Goal: Obtain resource: Obtain resource

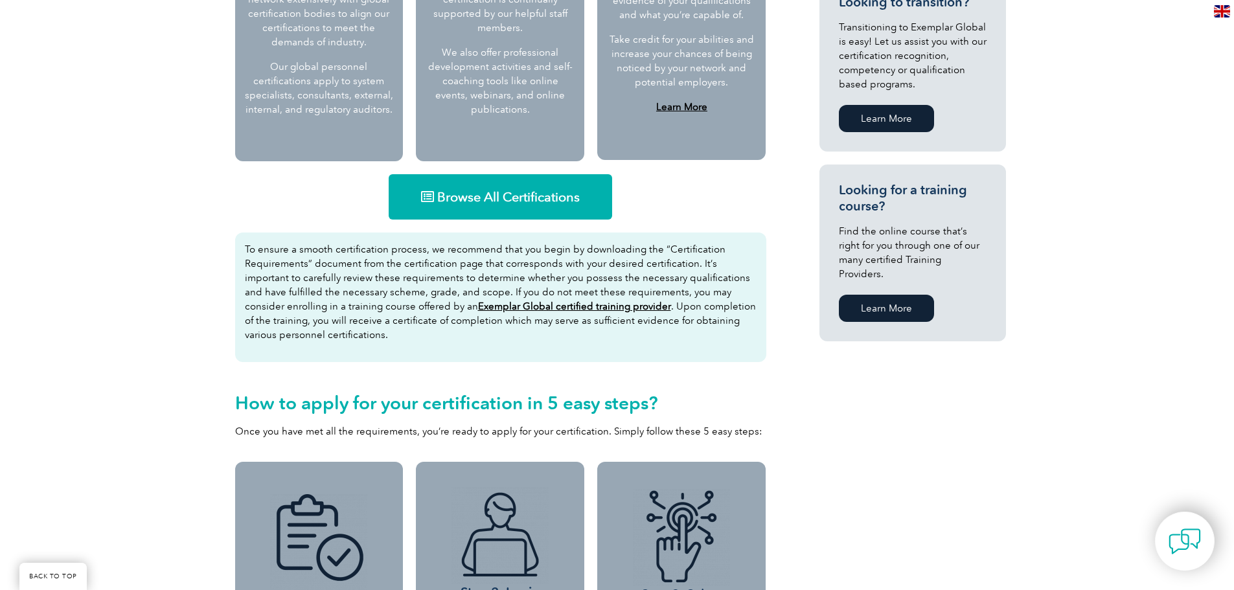
scroll to position [713, 0]
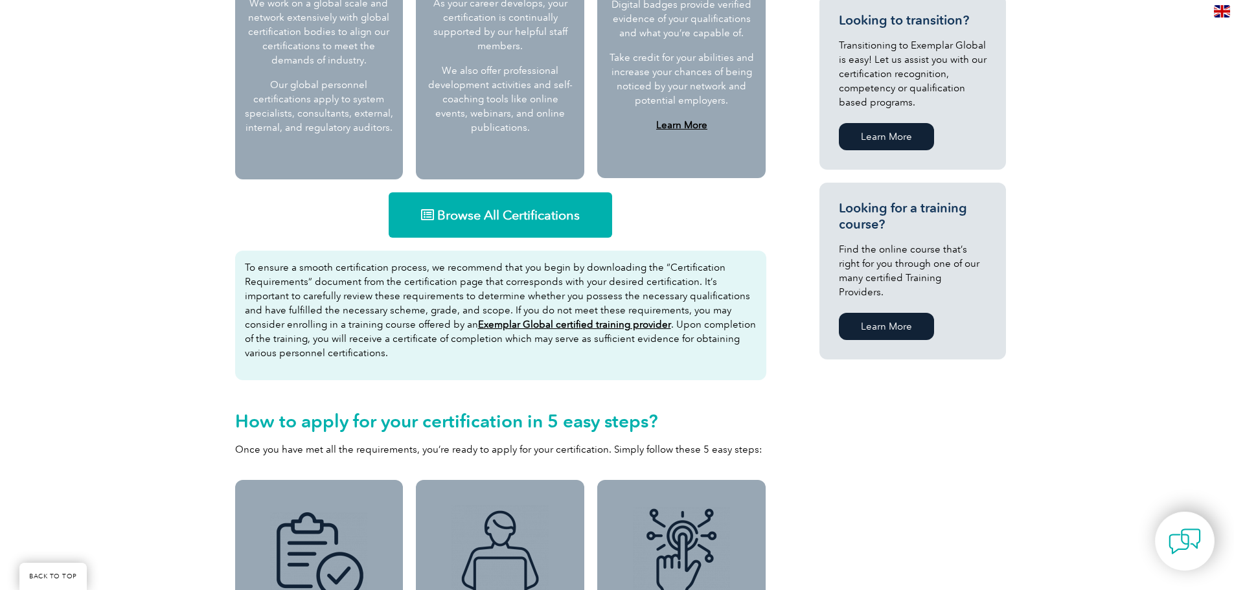
click at [538, 204] on link "Browse All Certifications" at bounding box center [501, 214] width 224 height 45
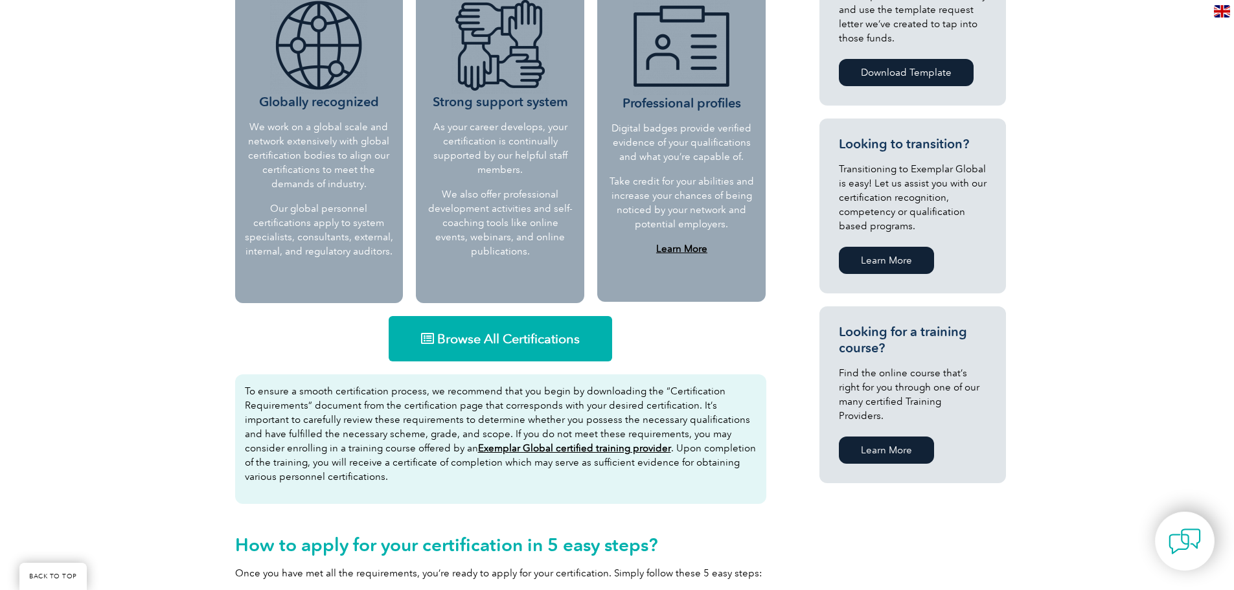
scroll to position [583, 0]
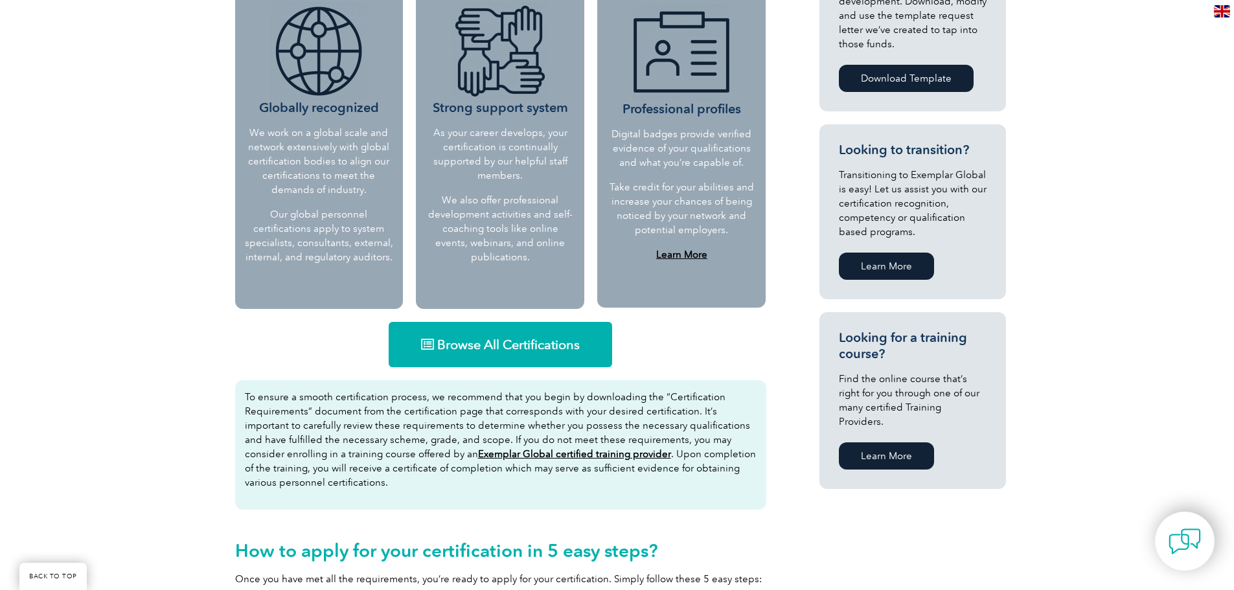
click at [474, 353] on link "Browse All Certifications" at bounding box center [501, 344] width 224 height 45
click at [490, 350] on span "Browse All Certifications" at bounding box center [508, 344] width 143 height 13
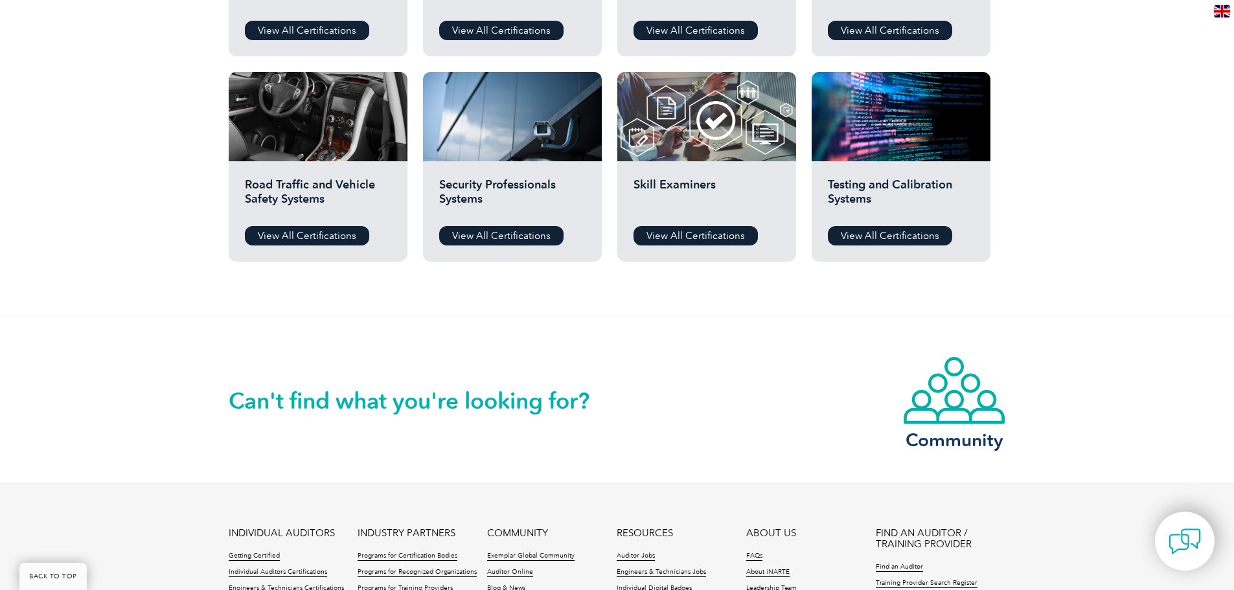
scroll to position [842, 0]
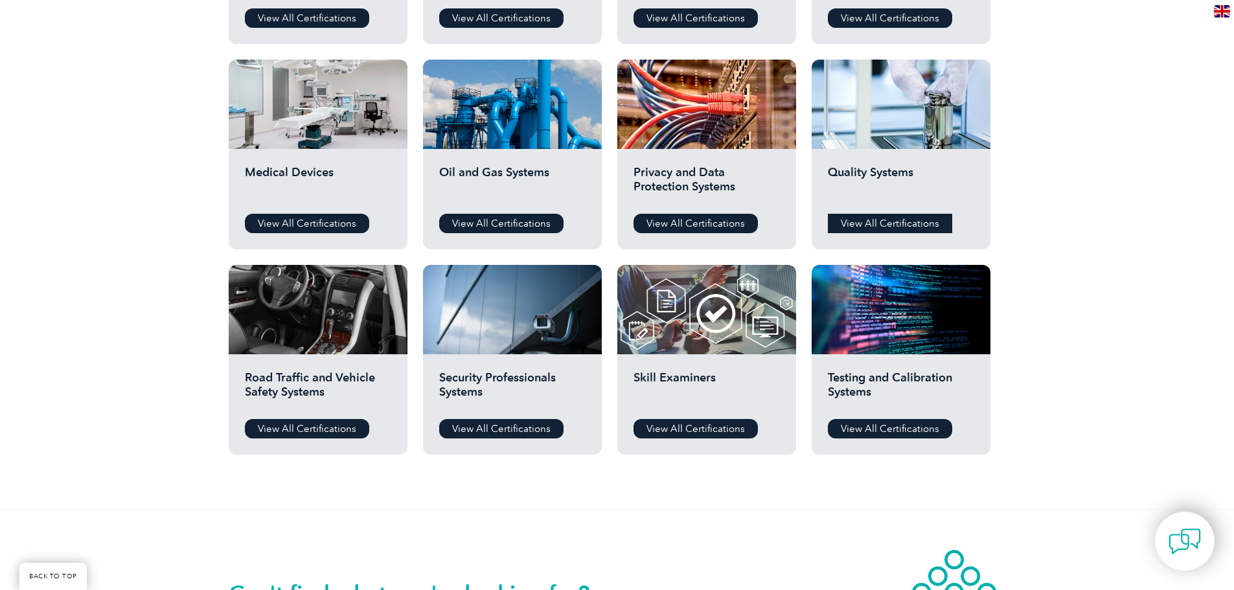
click at [868, 216] on link "View All Certifications" at bounding box center [890, 223] width 124 height 19
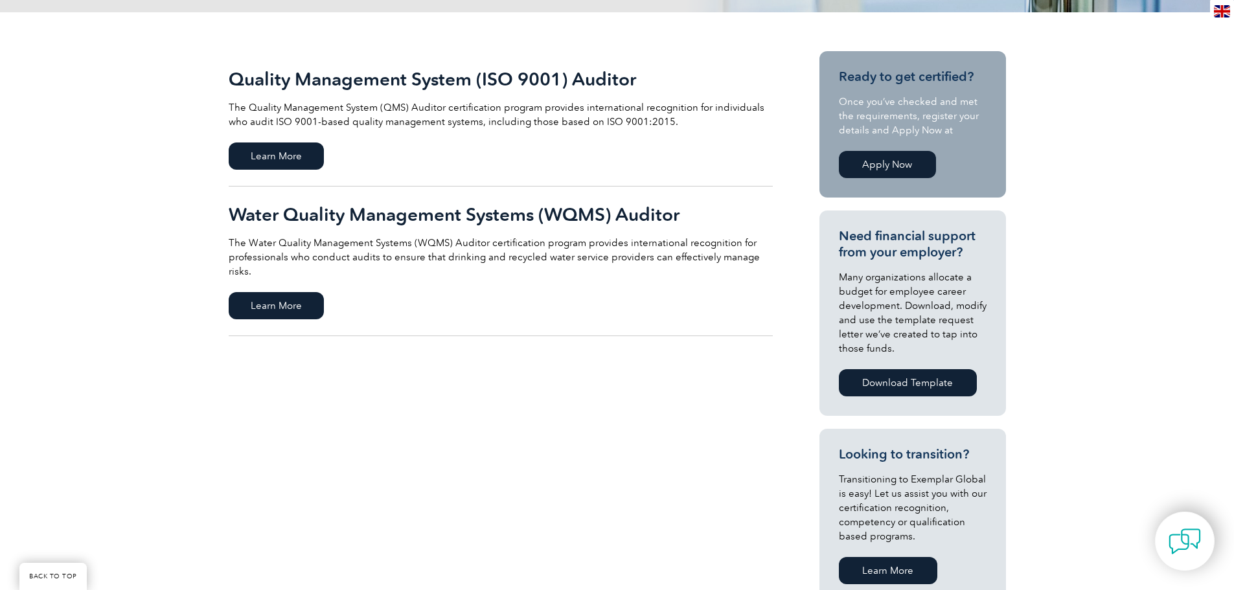
scroll to position [259, 0]
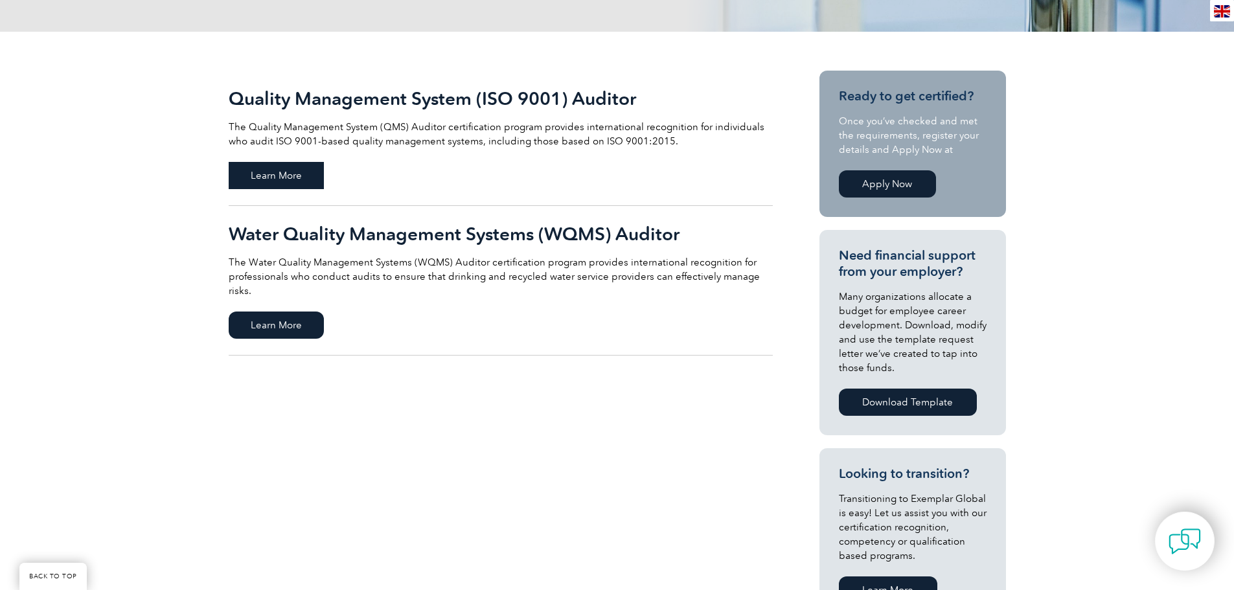
click at [297, 174] on span "Learn More" at bounding box center [276, 175] width 95 height 27
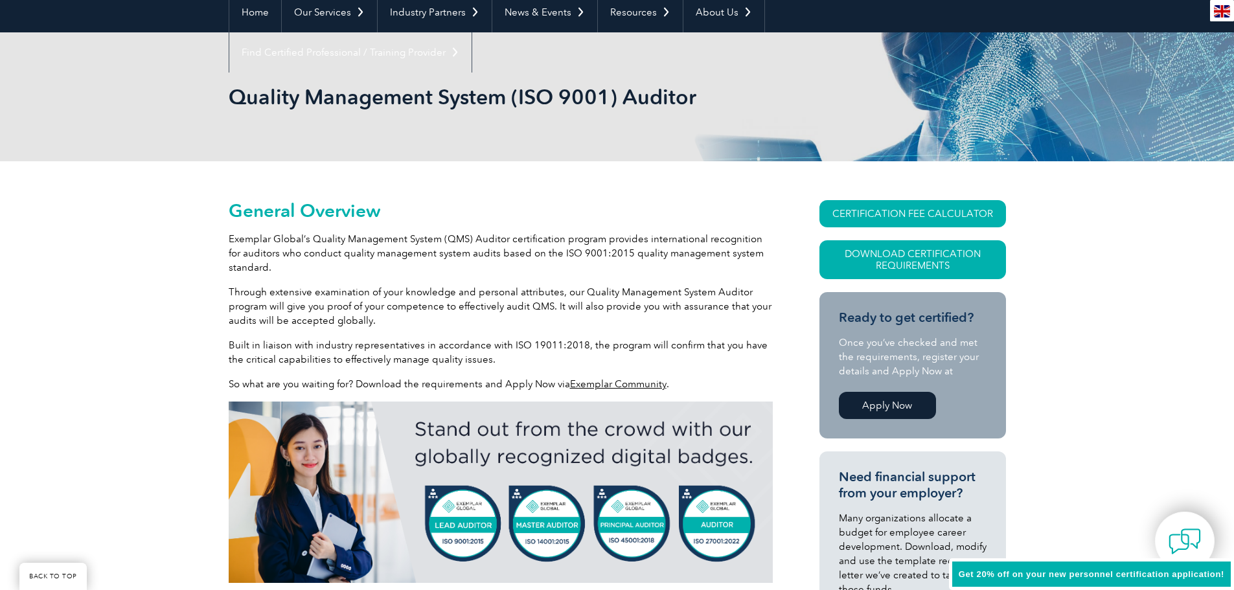
scroll to position [194, 0]
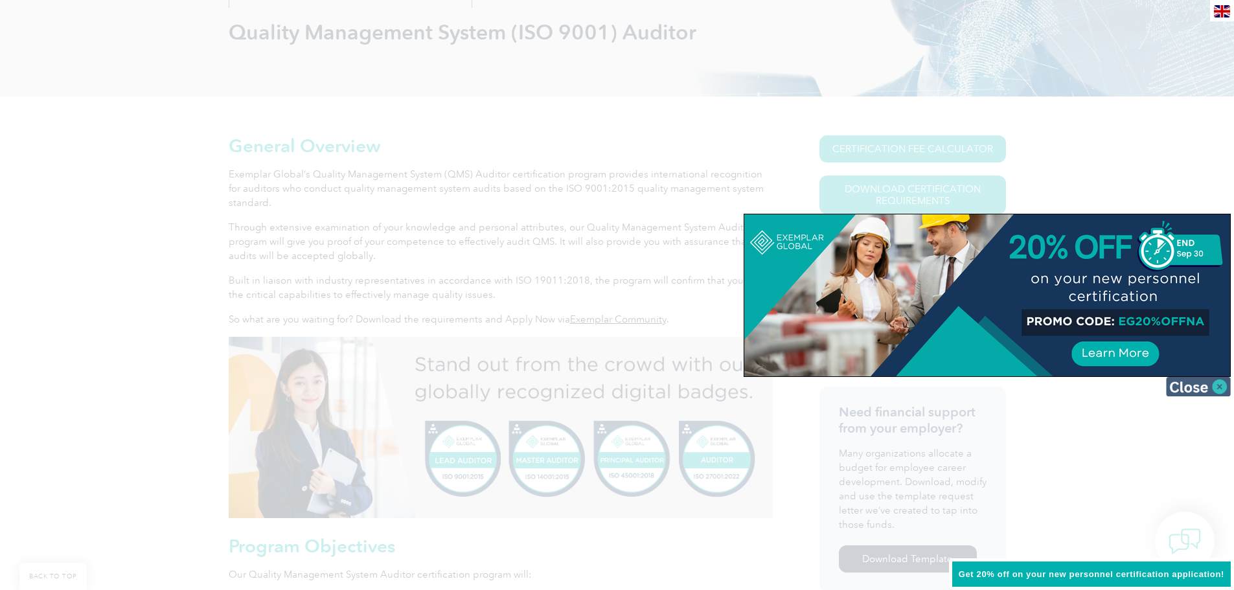
click at [1203, 386] on img at bounding box center [1198, 386] width 65 height 19
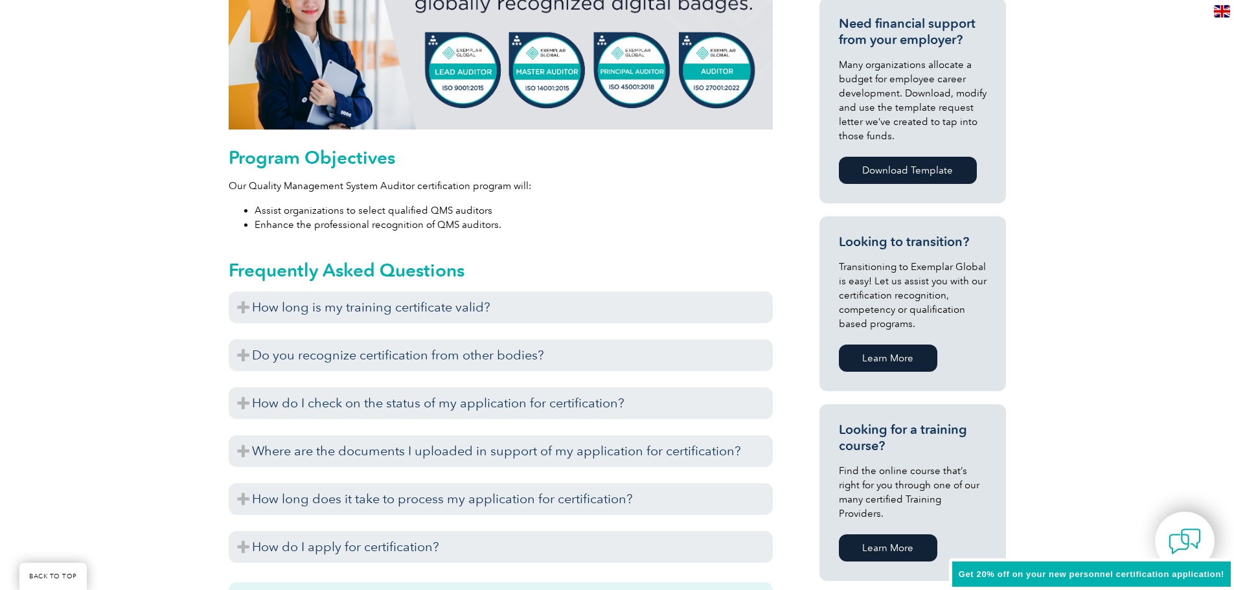
scroll to position [648, 0]
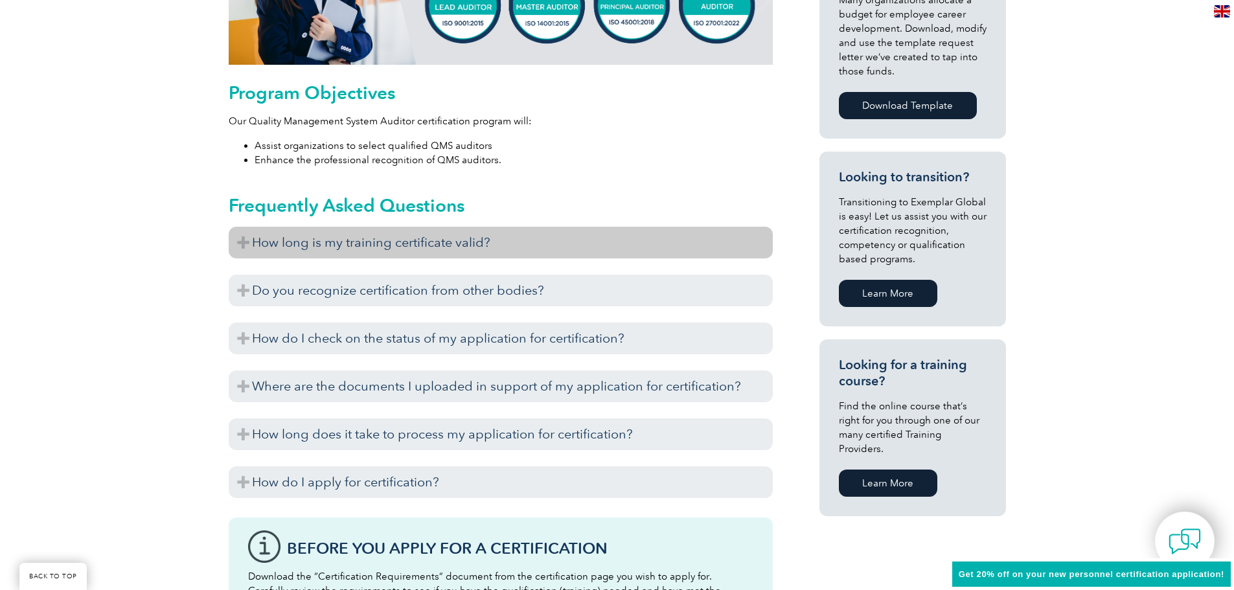
click at [451, 248] on h3 "How long is my training certificate valid?" at bounding box center [501, 243] width 544 height 32
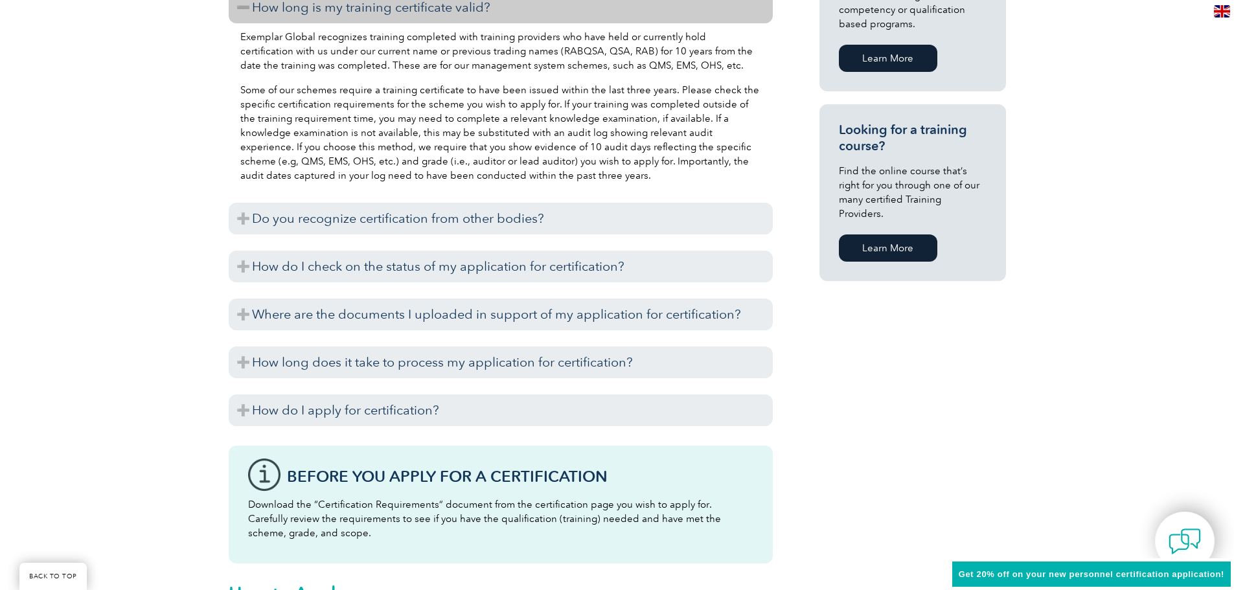
scroll to position [907, 0]
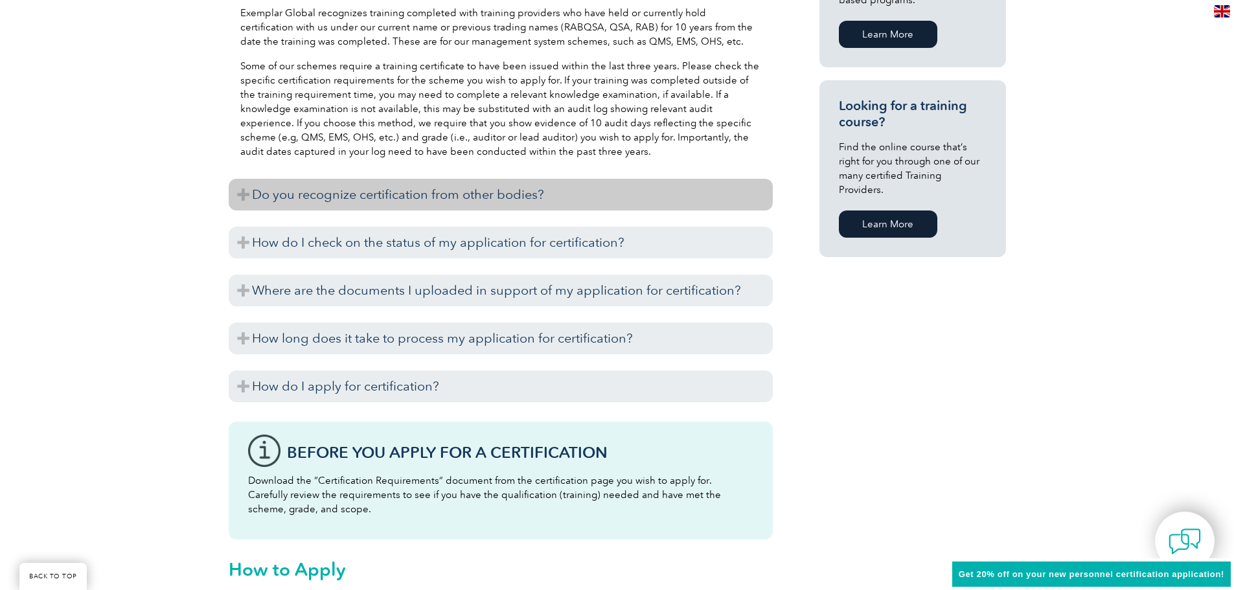
click at [437, 198] on h3 "Do you recognize certification from other bodies?" at bounding box center [501, 195] width 544 height 32
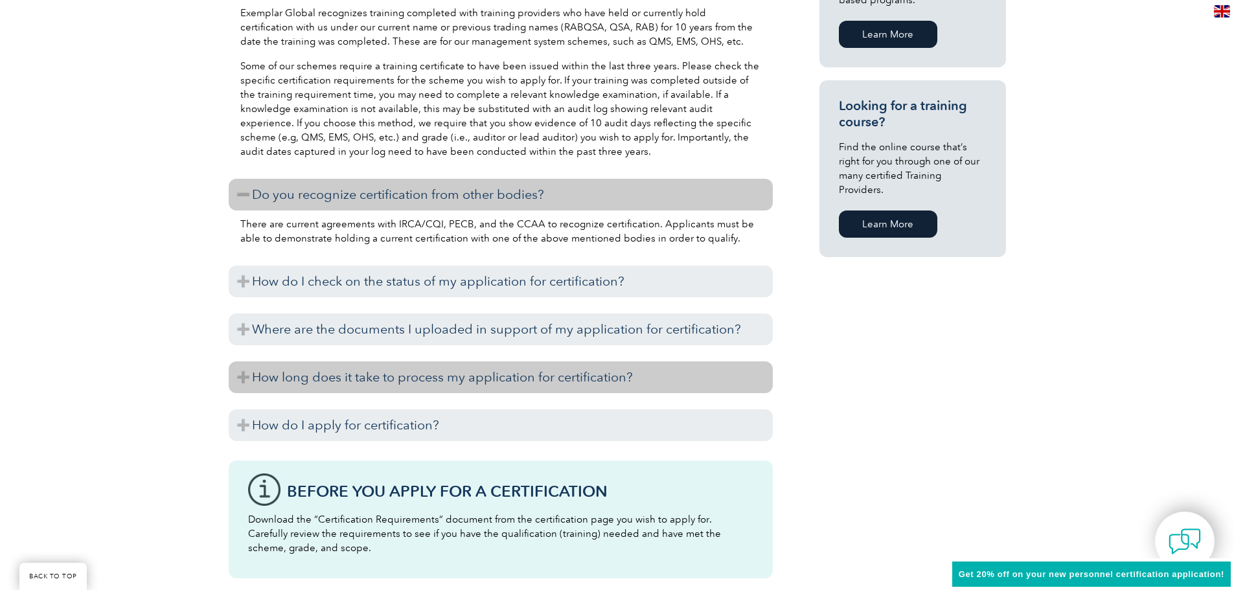
click at [502, 385] on h3 "How long does it take to process my application for certification?" at bounding box center [501, 378] width 544 height 32
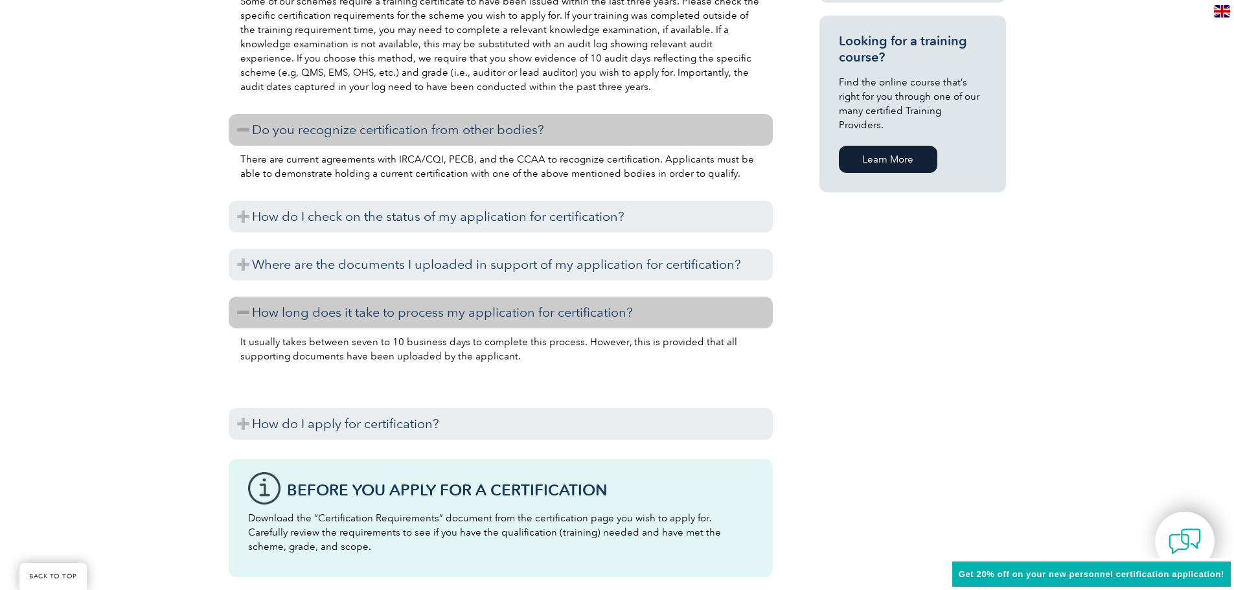
scroll to position [1037, 0]
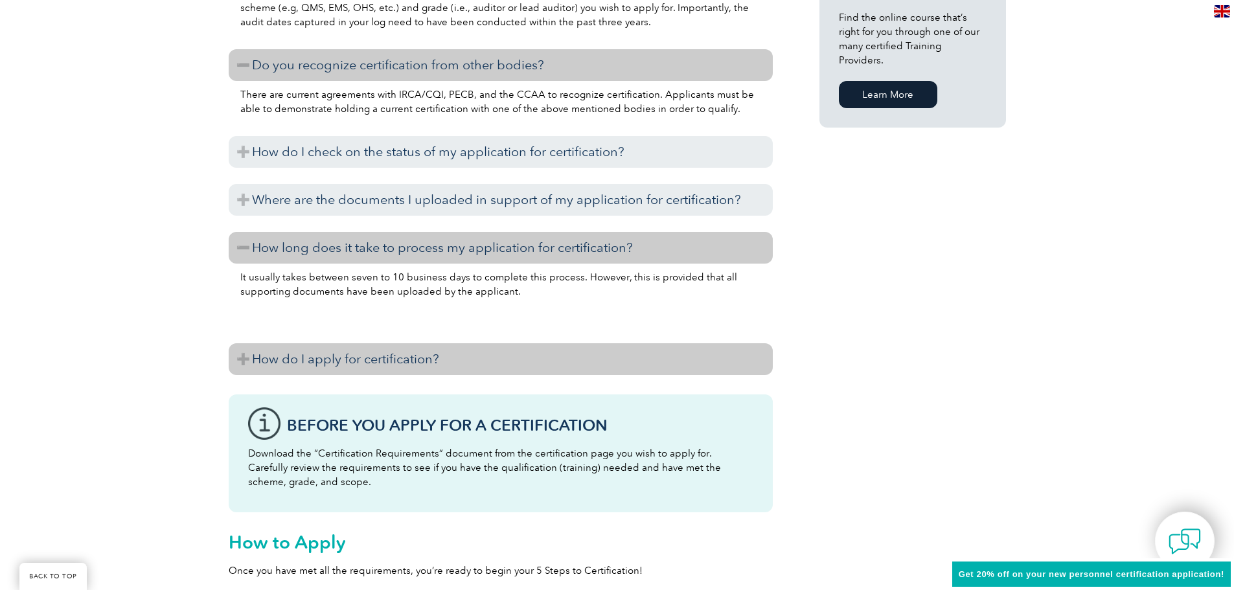
click at [493, 360] on h3 "How do I apply for certification?" at bounding box center [501, 359] width 544 height 32
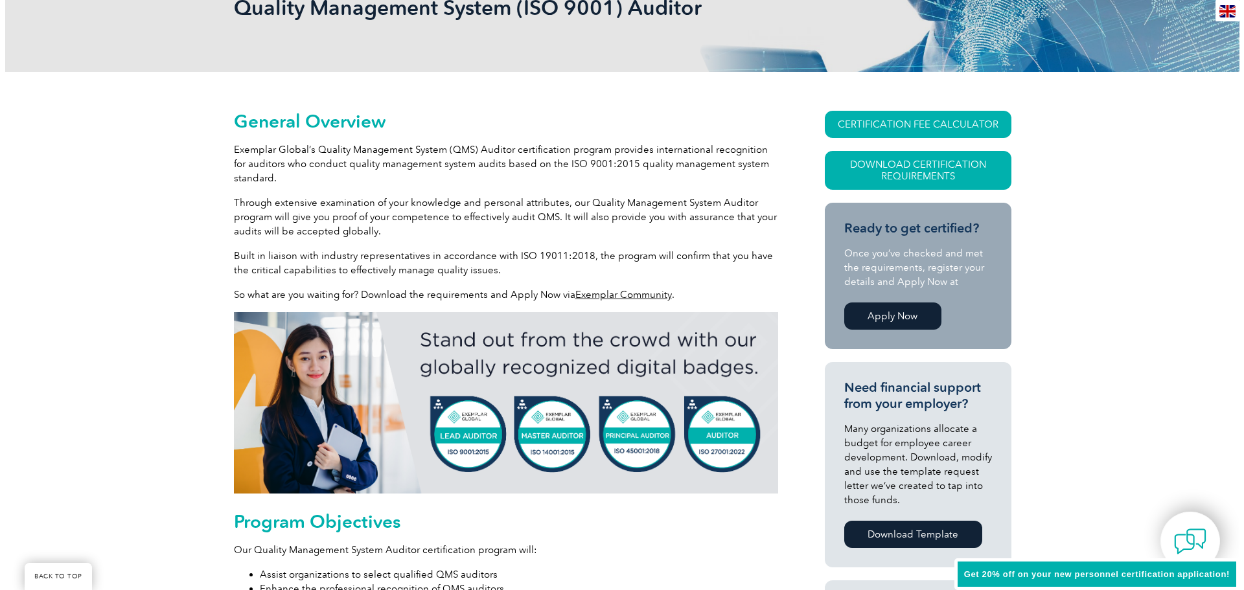
scroll to position [194, 0]
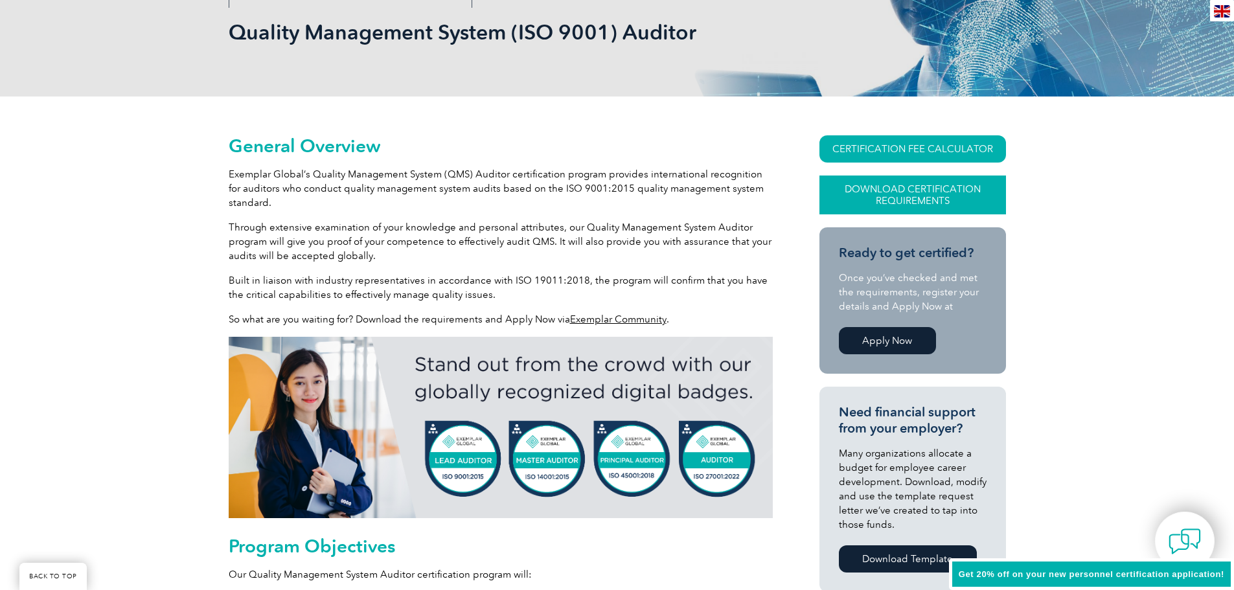
click at [889, 192] on link "Download Certification Requirements" at bounding box center [913, 195] width 187 height 39
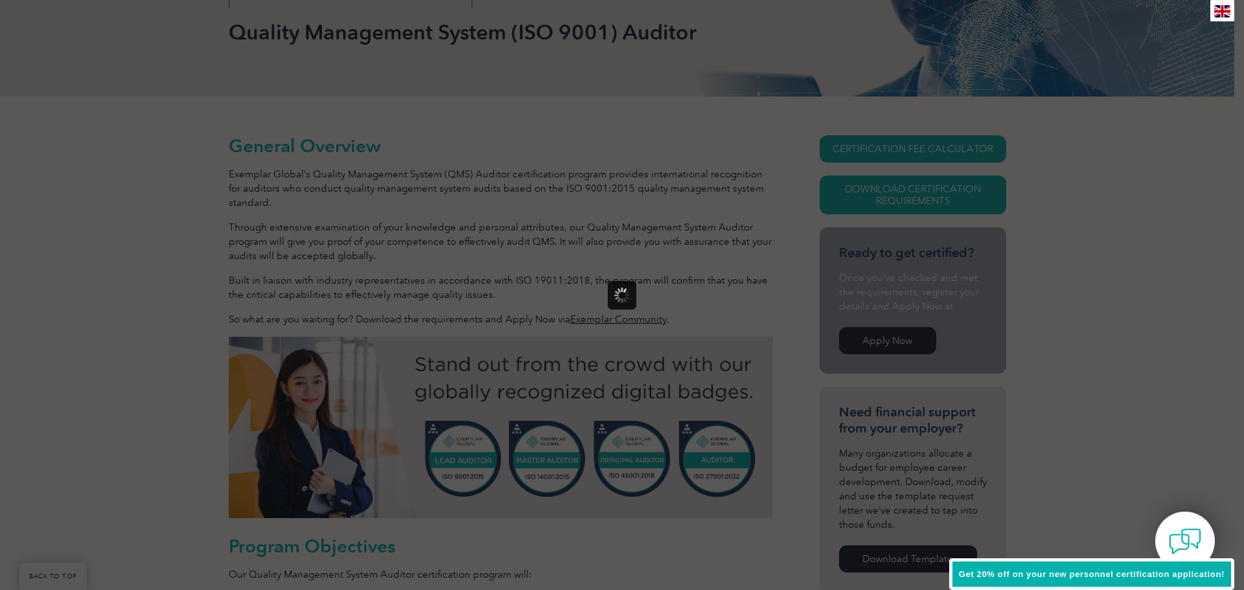
scroll to position [0, 0]
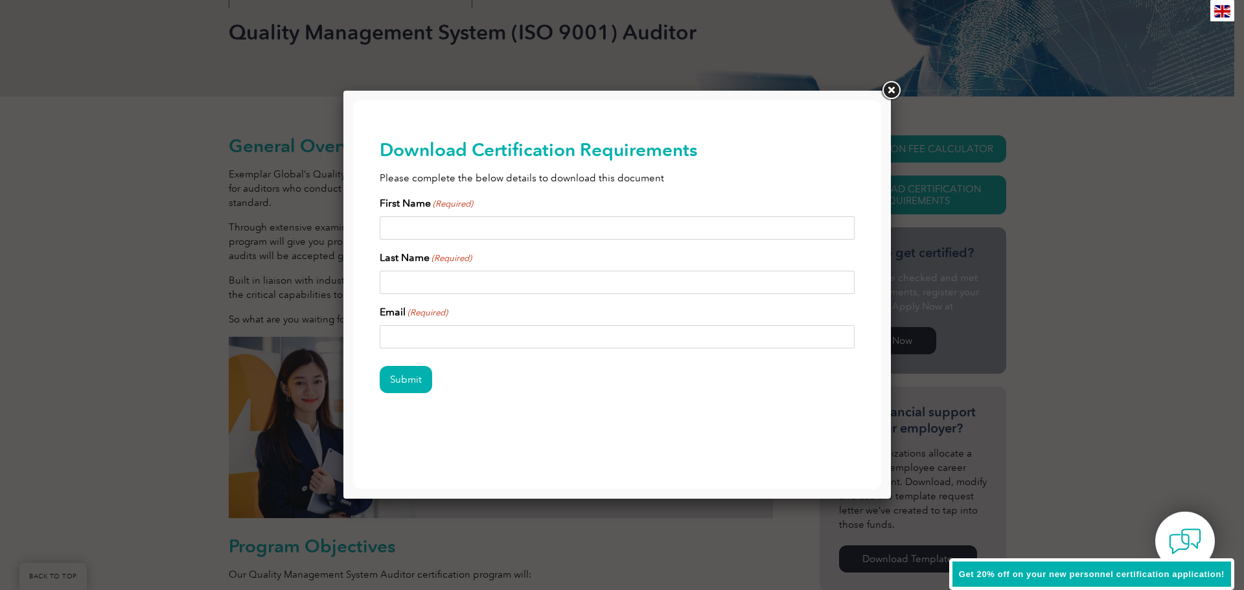
click at [542, 225] on input "First Name (Required)" at bounding box center [618, 227] width 476 height 23
type input "[PERSON_NAME]"
drag, startPoint x: 542, startPoint y: 335, endPoint x: 617, endPoint y: 429, distance: 119.9
click at [353, 334] on html "BACK TO TOP Leading the way to excellence Search" at bounding box center [617, 286] width 528 height 373
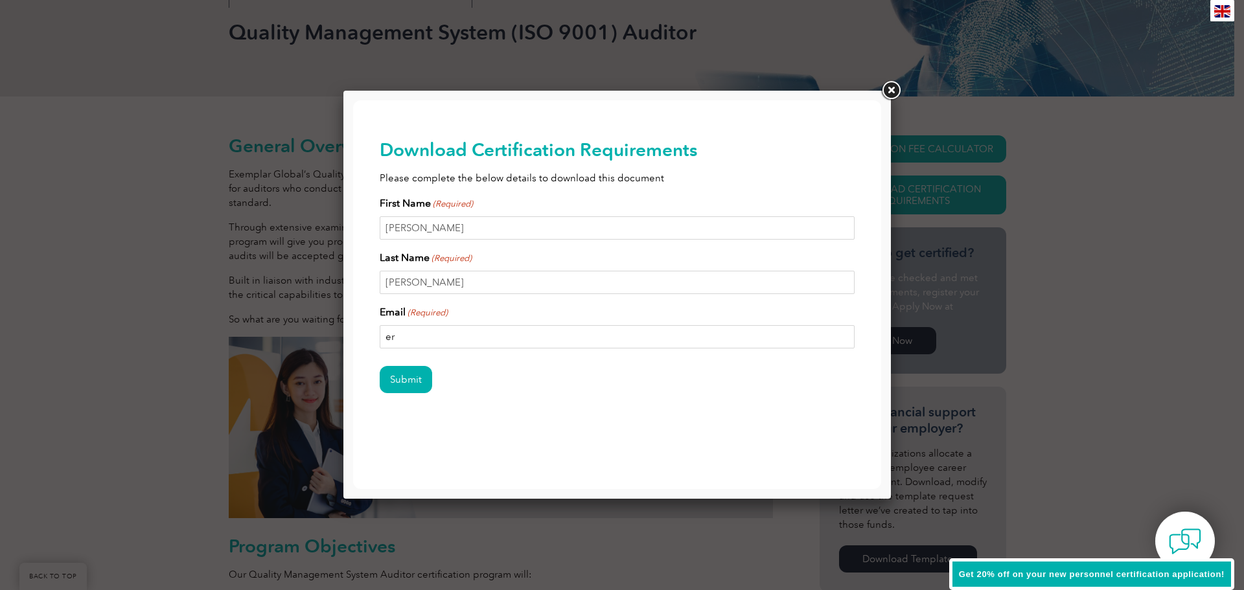
type input "e"
type input "eponce@pbsbiotech.com"
click at [393, 373] on input "Submit" at bounding box center [406, 379] width 52 height 27
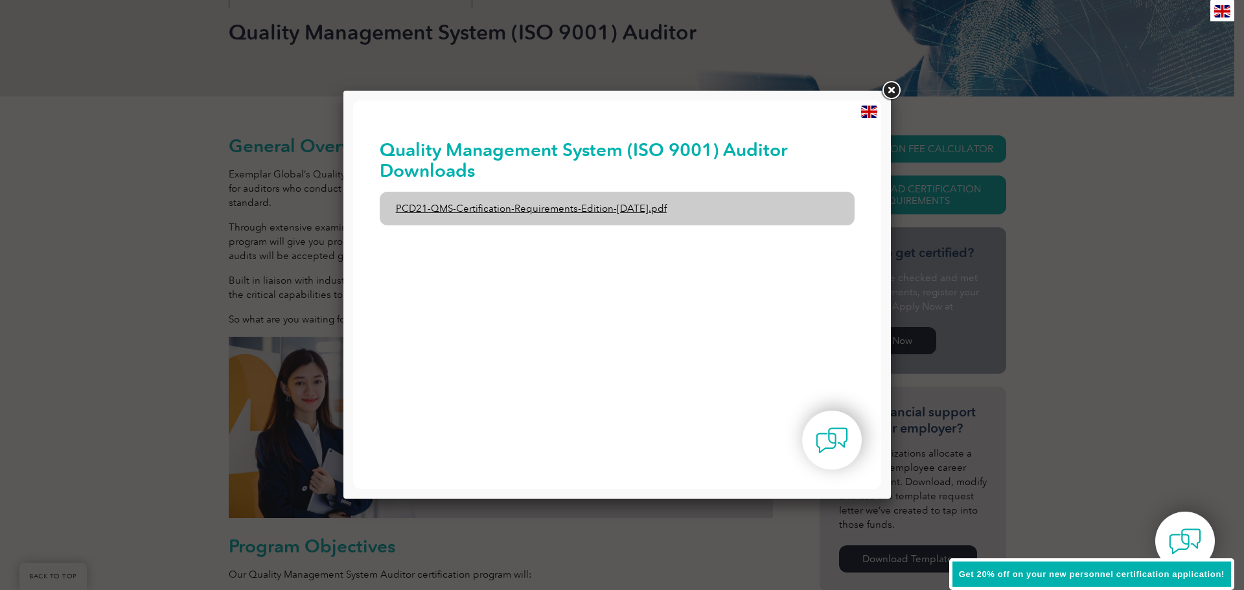
click at [494, 207] on link "PCD21-QMS-Certification-Requirements-Edition-2-April-2022.pdf" at bounding box center [618, 209] width 476 height 34
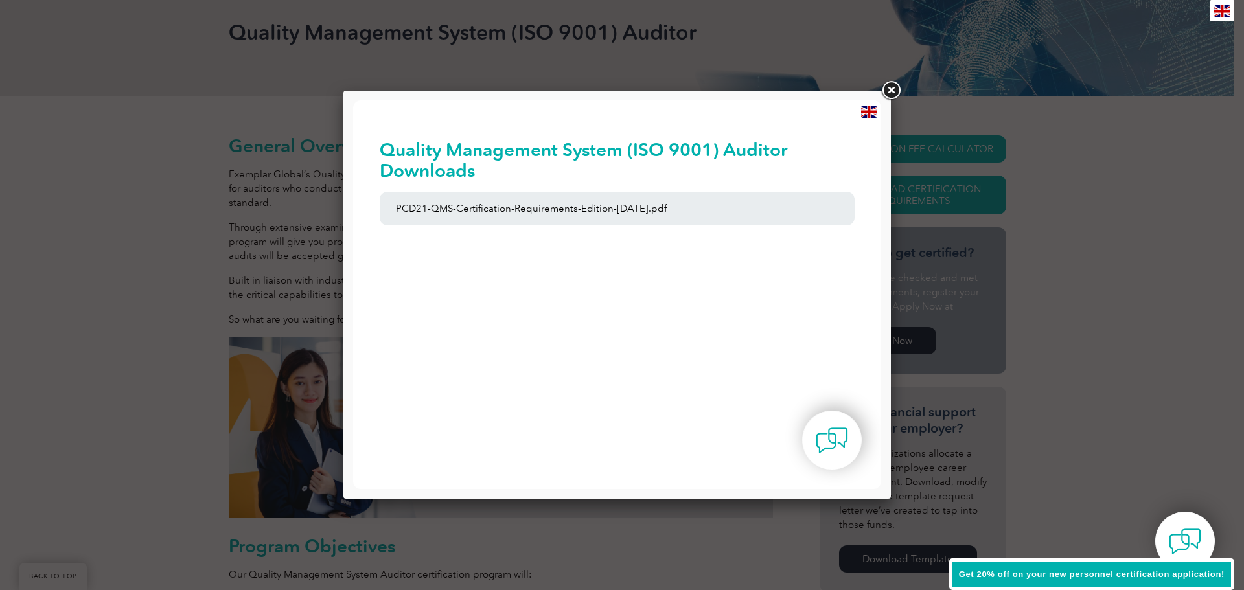
click at [892, 92] on link at bounding box center [890, 90] width 23 height 23
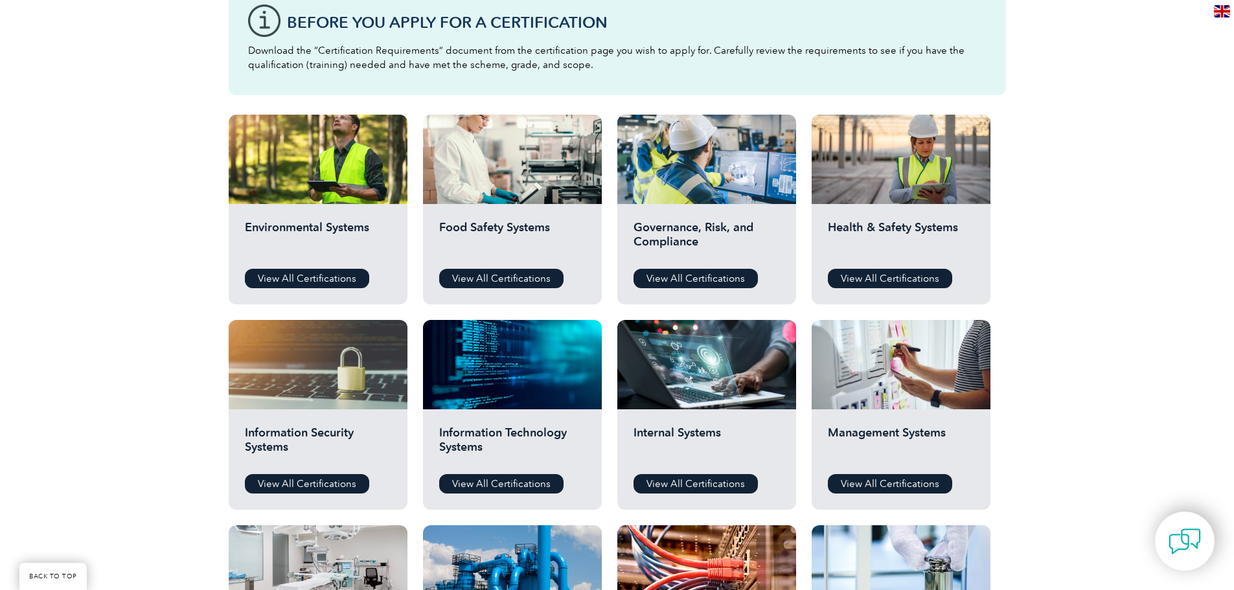
scroll to position [389, 0]
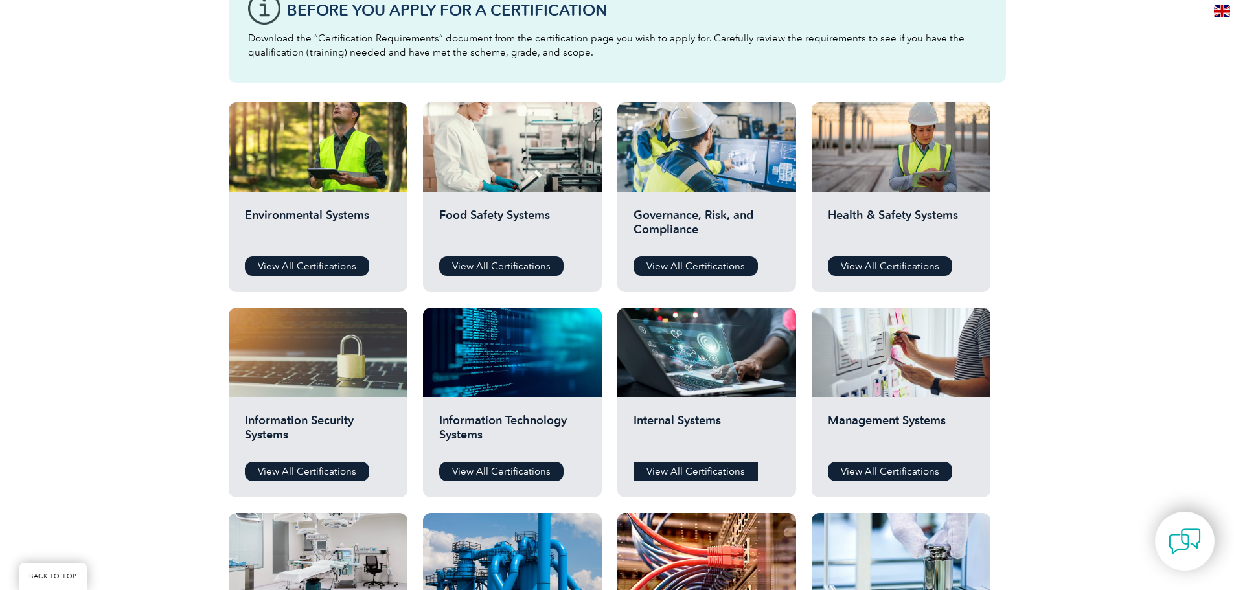
click at [676, 477] on link "View All Certifications" at bounding box center [696, 471] width 124 height 19
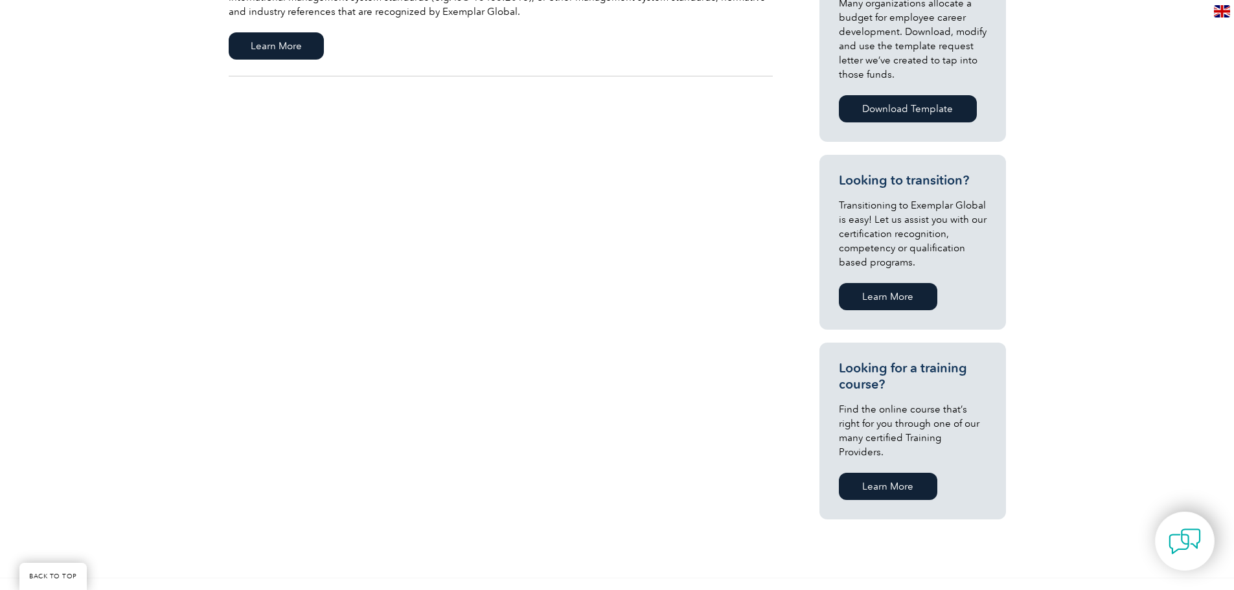
scroll to position [324, 0]
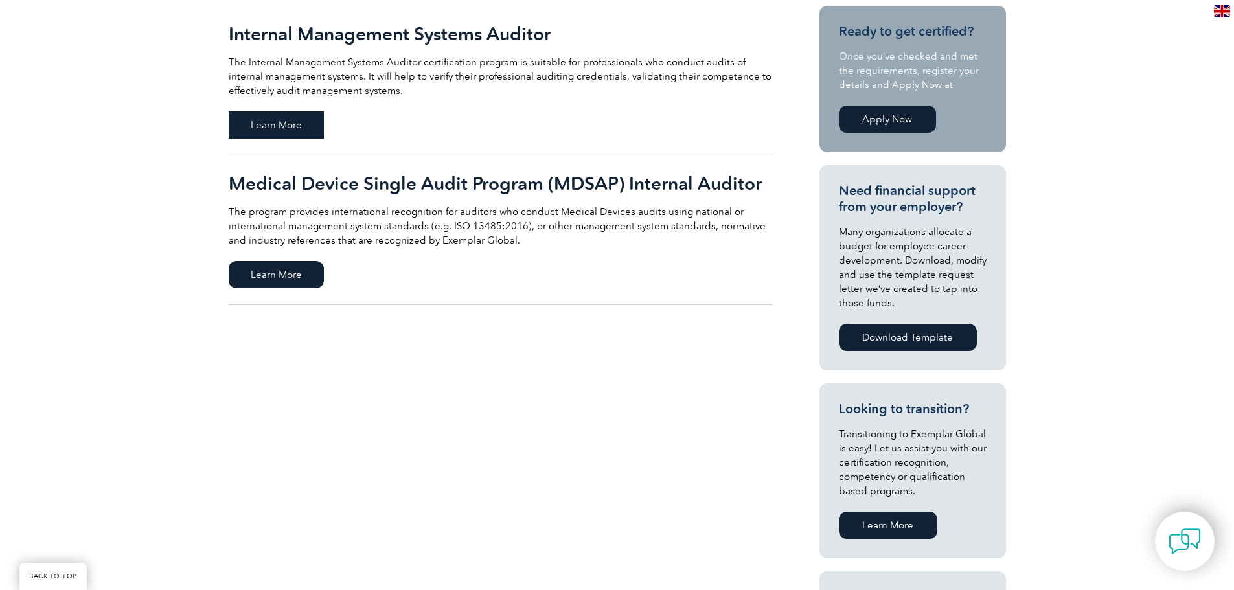
click at [281, 135] on span "Learn More" at bounding box center [276, 124] width 95 height 27
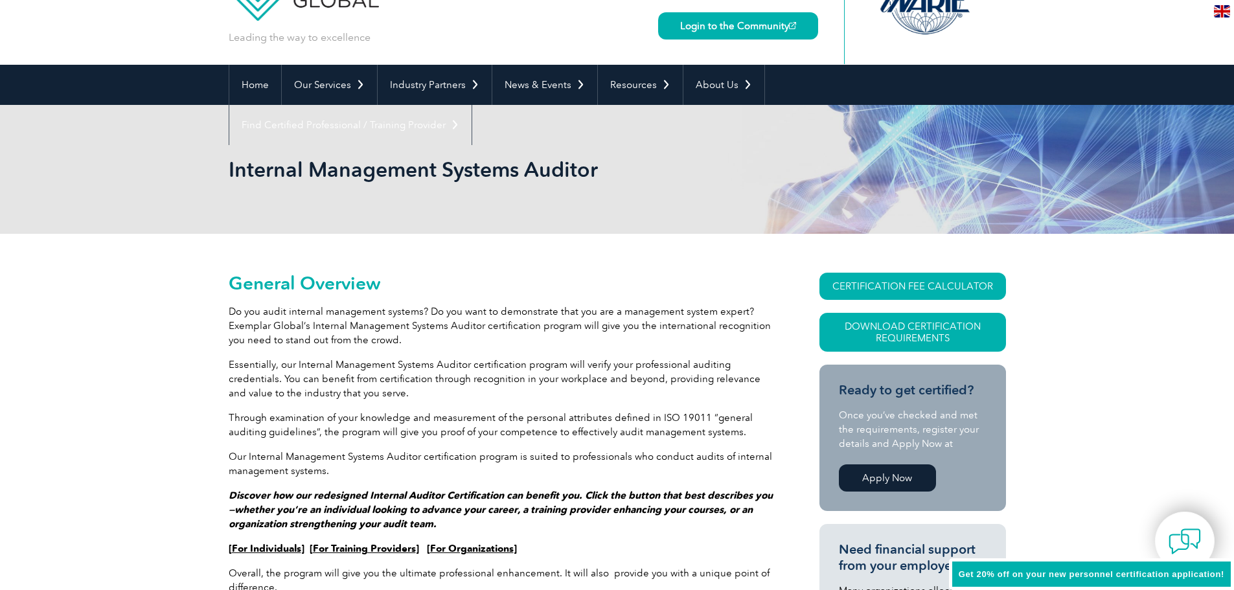
scroll to position [194, 0]
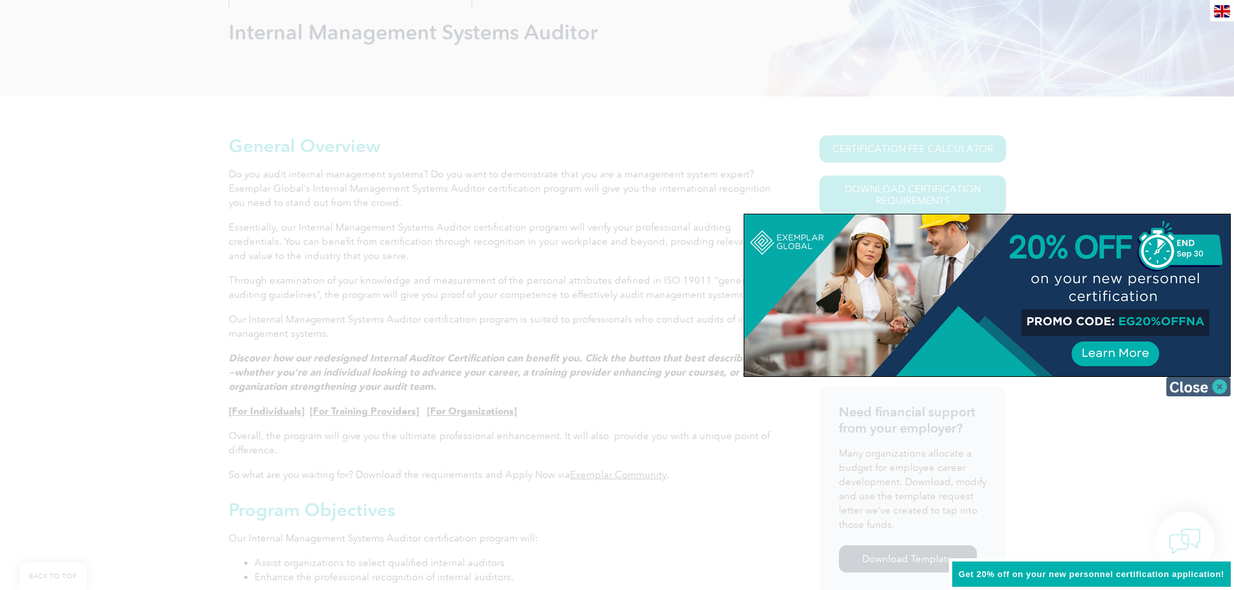
click at [1203, 396] on img at bounding box center [1198, 386] width 65 height 19
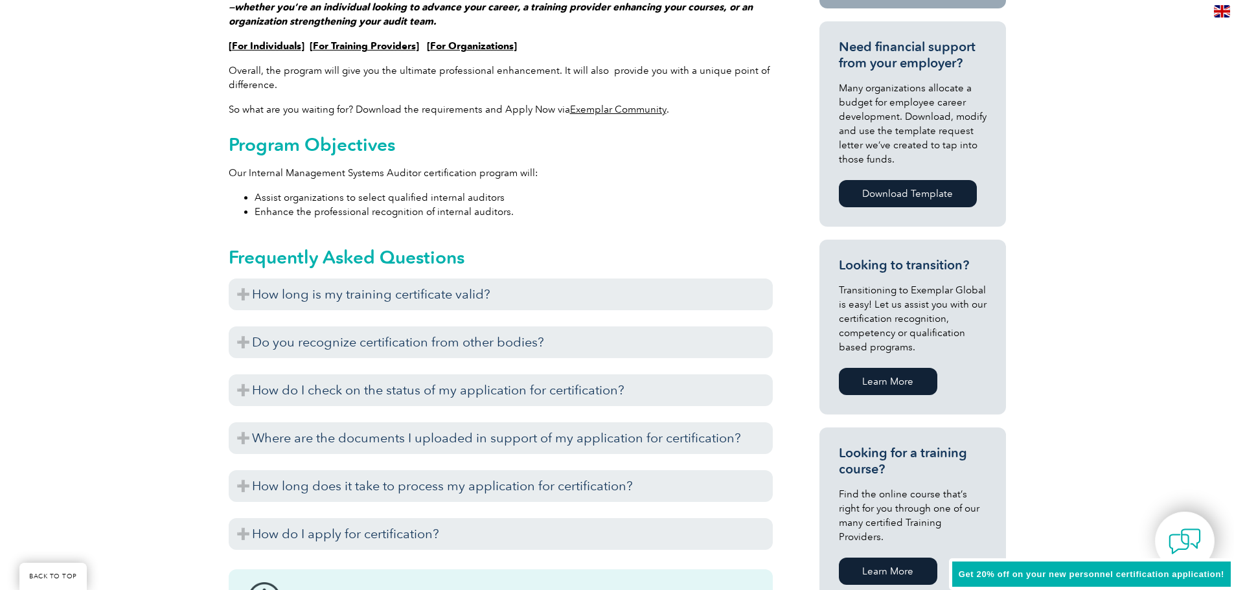
scroll to position [583, 0]
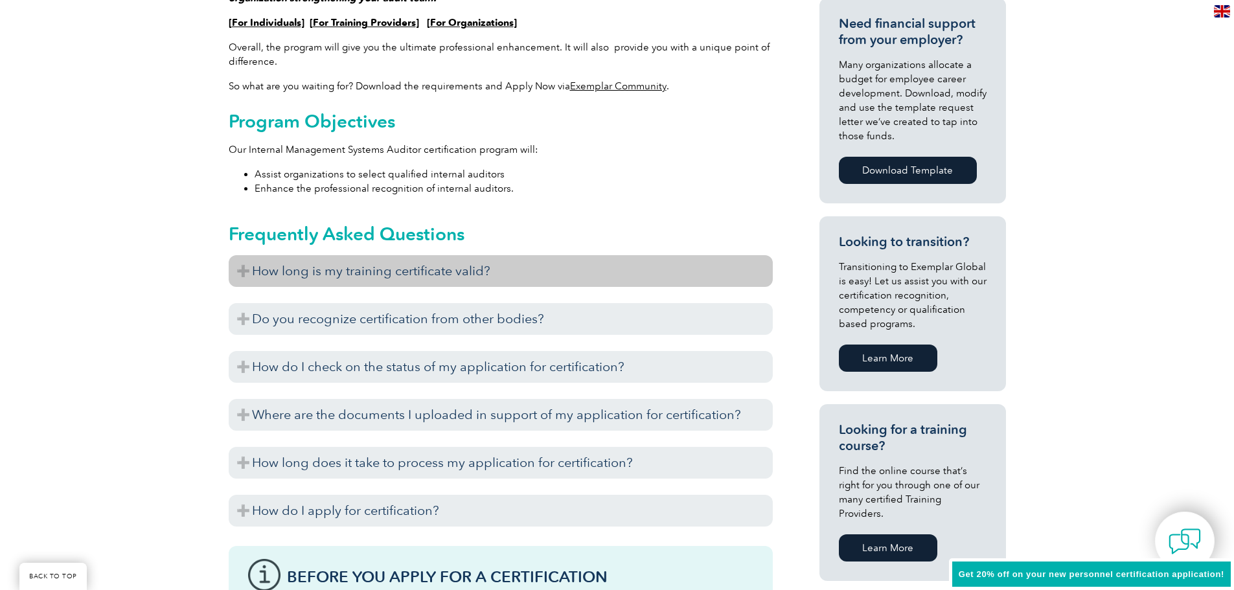
click at [469, 279] on h3 "How long is my training certificate valid?" at bounding box center [501, 271] width 544 height 32
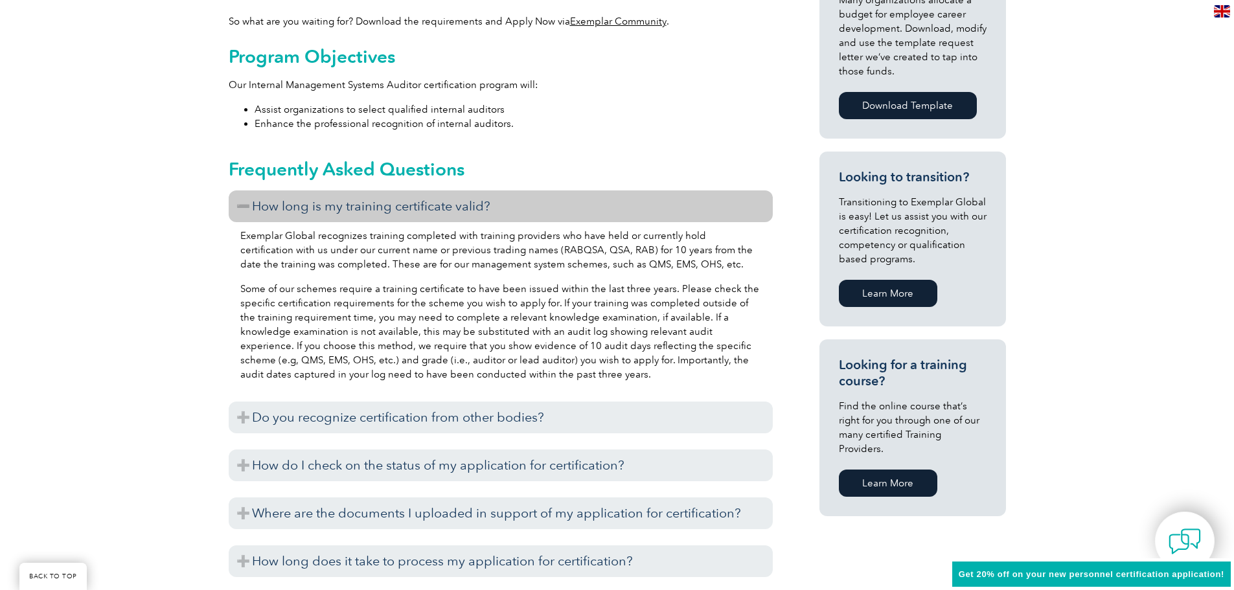
scroll to position [713, 0]
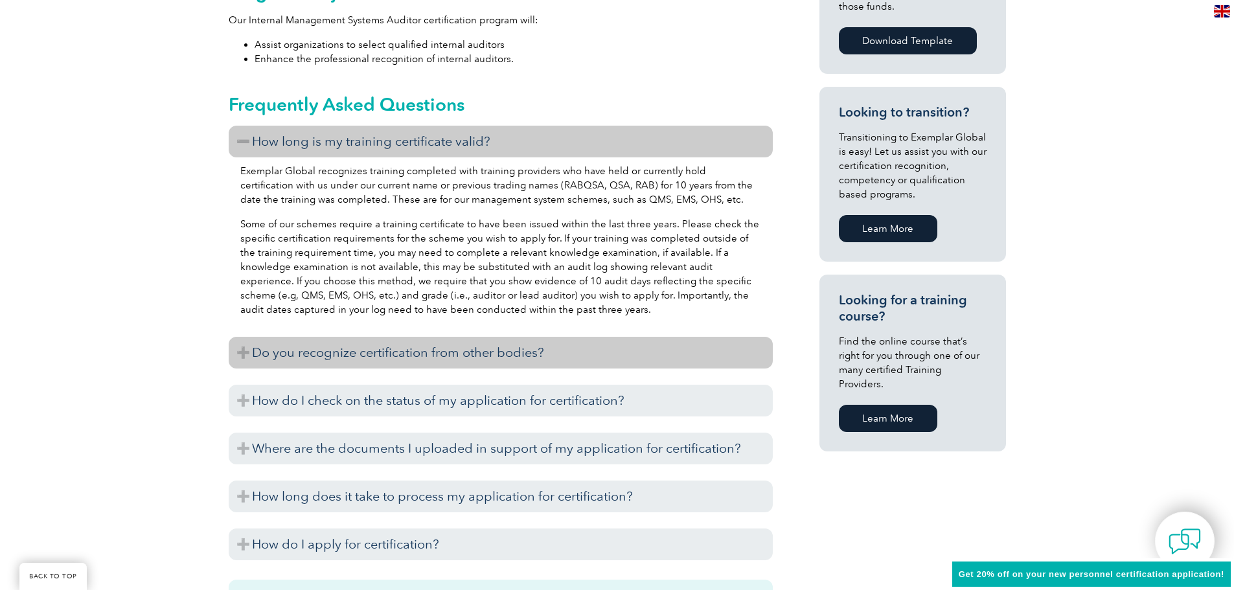
click at [443, 362] on h3 "Do you recognize certification from other bodies?" at bounding box center [501, 353] width 544 height 32
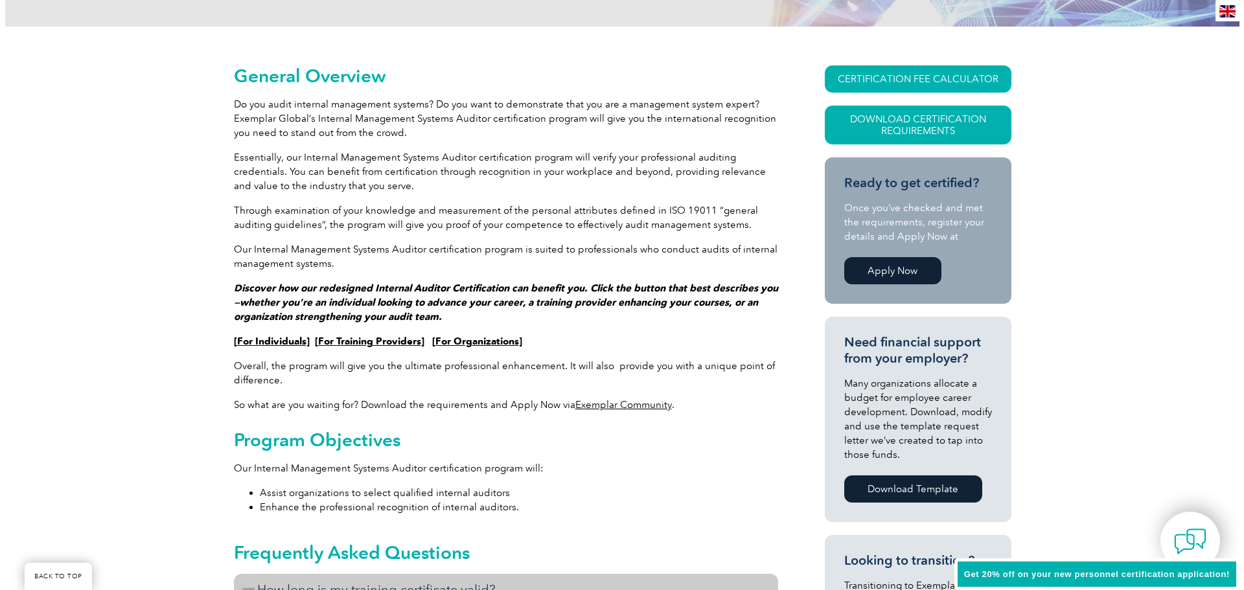
scroll to position [259, 0]
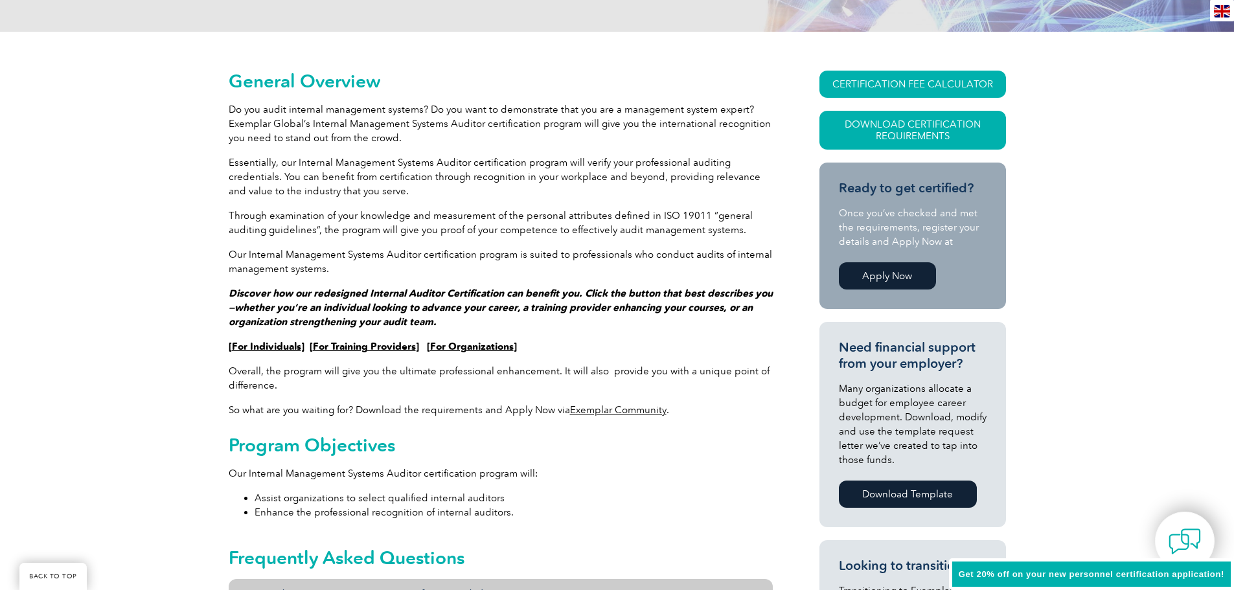
click at [281, 347] on link "For Individuals" at bounding box center [266, 347] width 69 height 12
click at [919, 126] on link "Download Certification Requirements" at bounding box center [913, 130] width 187 height 39
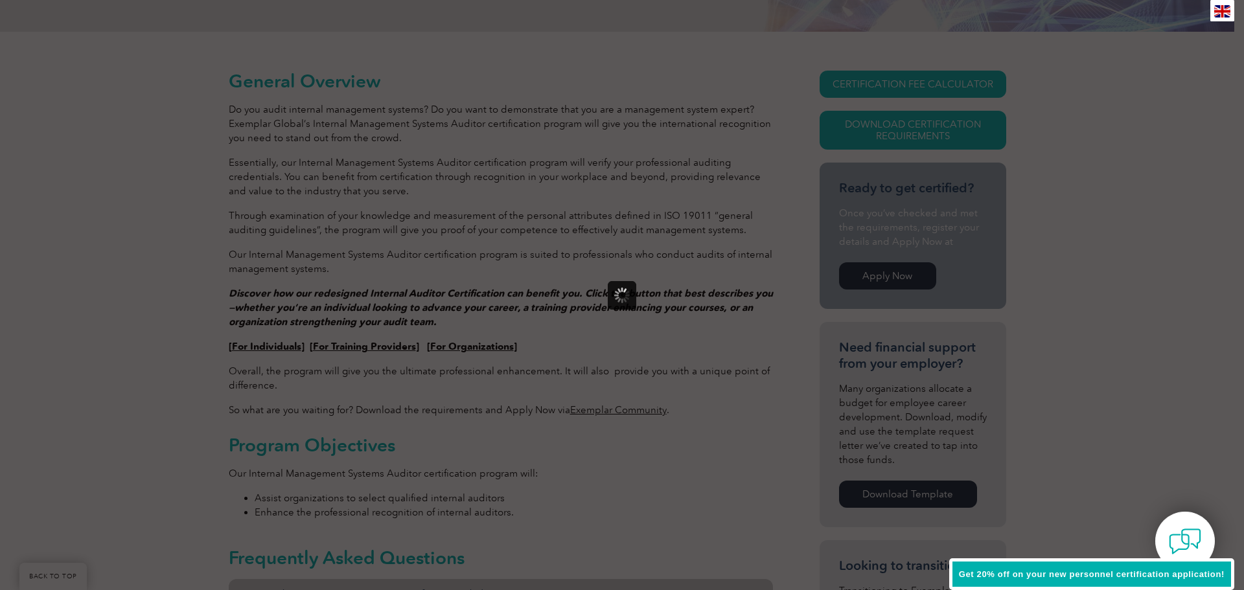
scroll to position [0, 0]
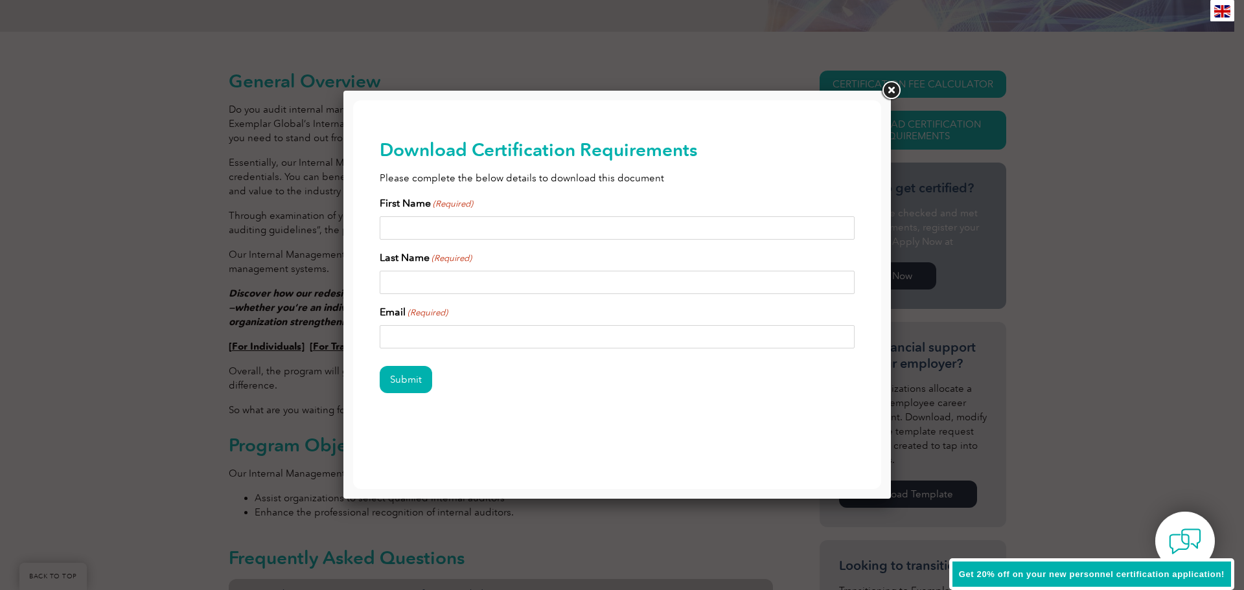
click at [503, 245] on div "First Name (Required) Last Name (Required) Email (Required)" at bounding box center [618, 272] width 476 height 153
click at [501, 225] on input "First Name (Required)" at bounding box center [618, 227] width 476 height 23
type input "Erica"
type input "Ponce"
drag, startPoint x: 520, startPoint y: 347, endPoint x: 104, endPoint y: 299, distance: 418.8
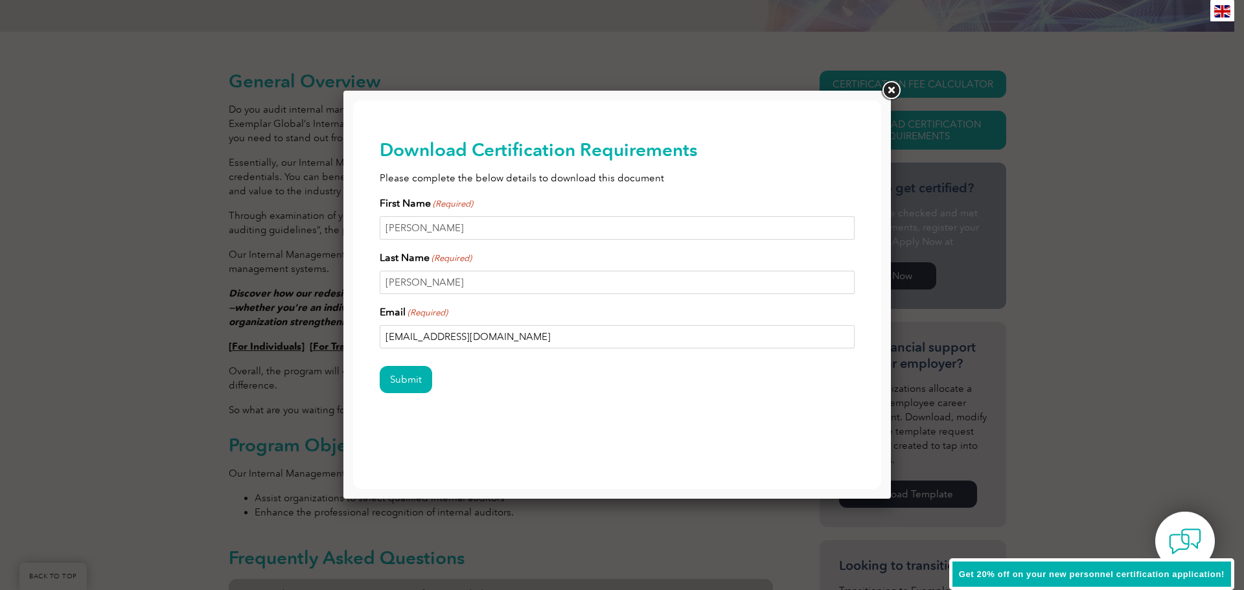
click at [353, 299] on html "BACK TO TOP Leading the way to excellence Search" at bounding box center [617, 286] width 528 height 373
type input "eponce@pbsbiotech.com"
click at [389, 375] on input "Submit" at bounding box center [406, 379] width 52 height 27
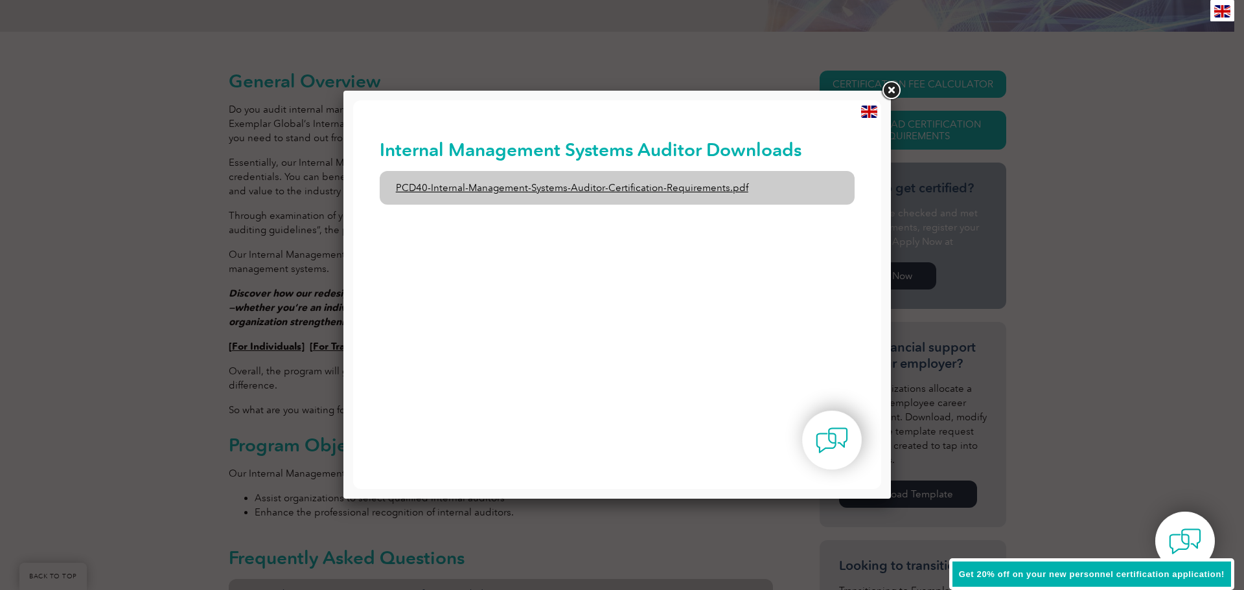
click at [613, 187] on link "PCD40-Internal-Management-Systems-Auditor-Certification-Requirements.pdf" at bounding box center [618, 188] width 476 height 34
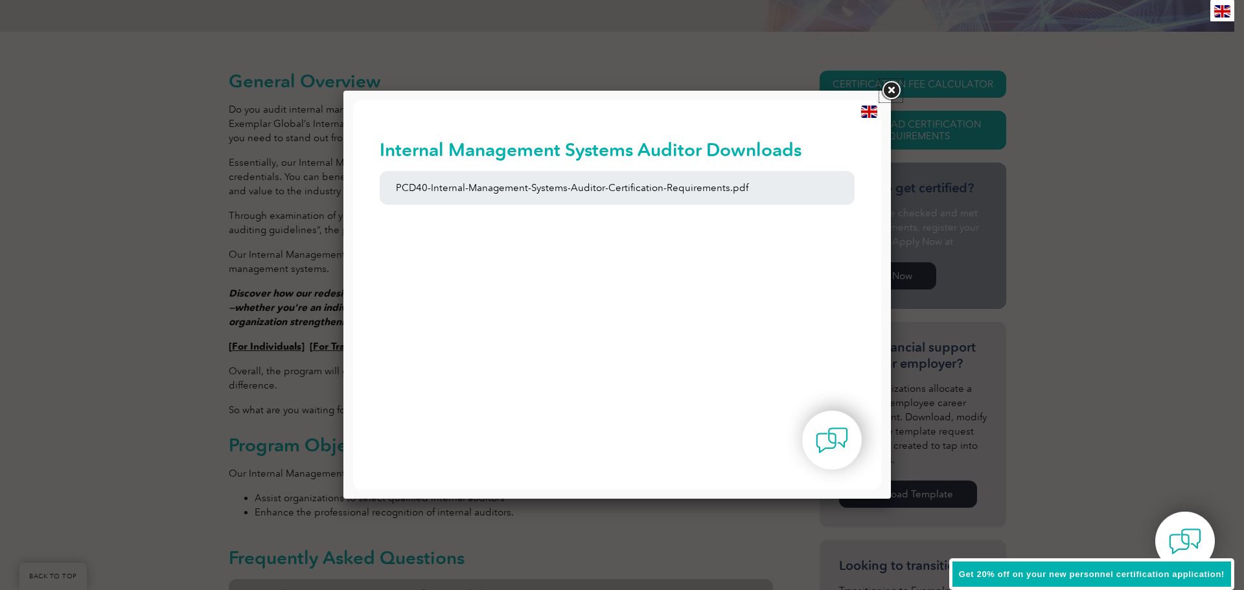
click at [885, 88] on link at bounding box center [890, 90] width 23 height 23
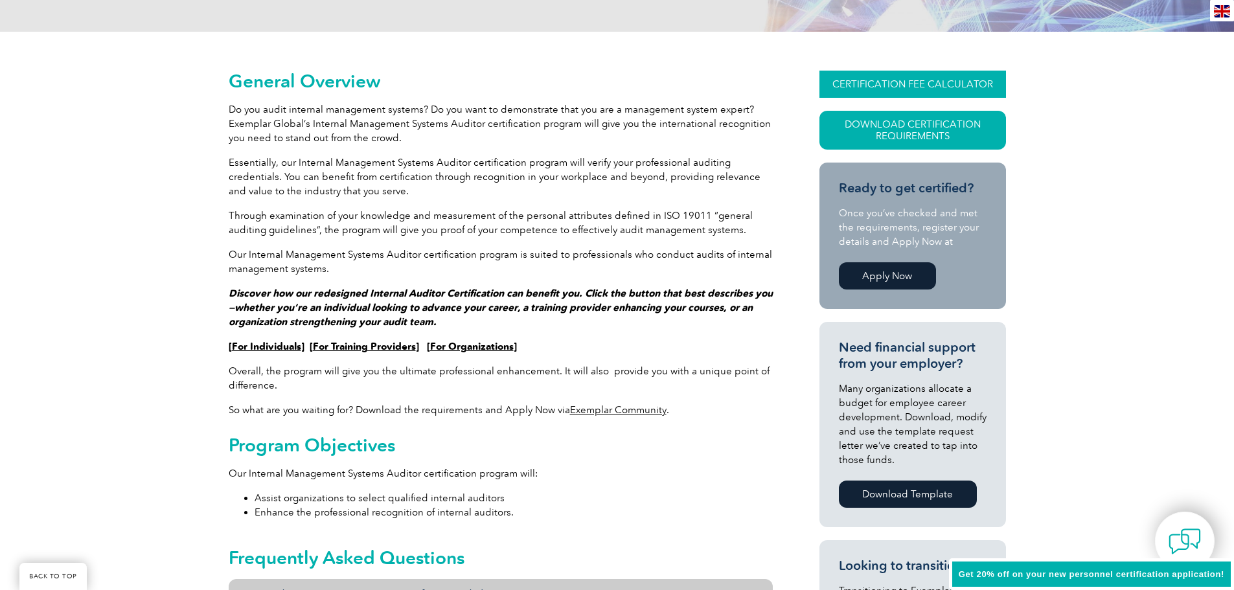
click at [894, 90] on link "CERTIFICATION FEE CALCULATOR" at bounding box center [913, 84] width 187 height 27
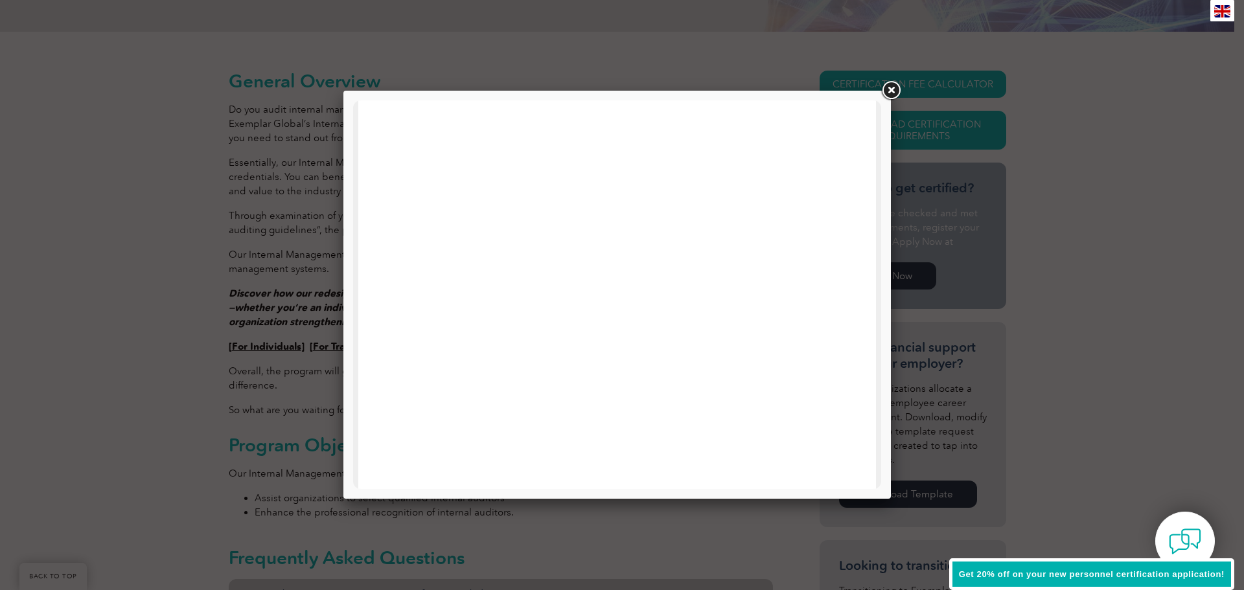
click at [896, 91] on link at bounding box center [890, 90] width 23 height 23
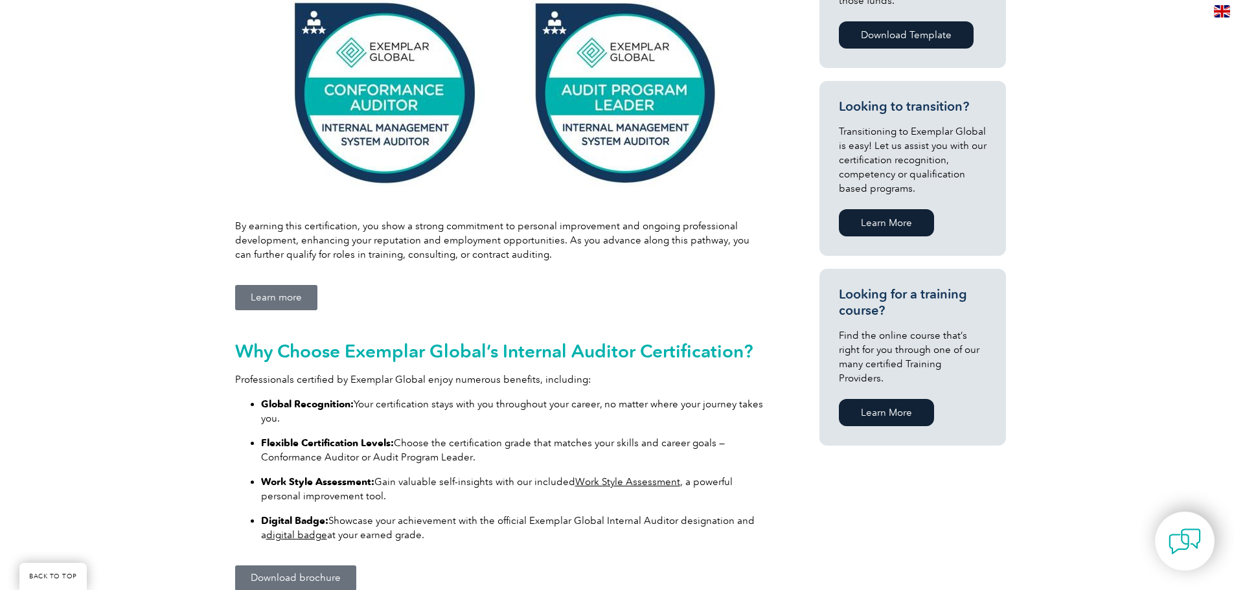
scroll to position [648, 0]
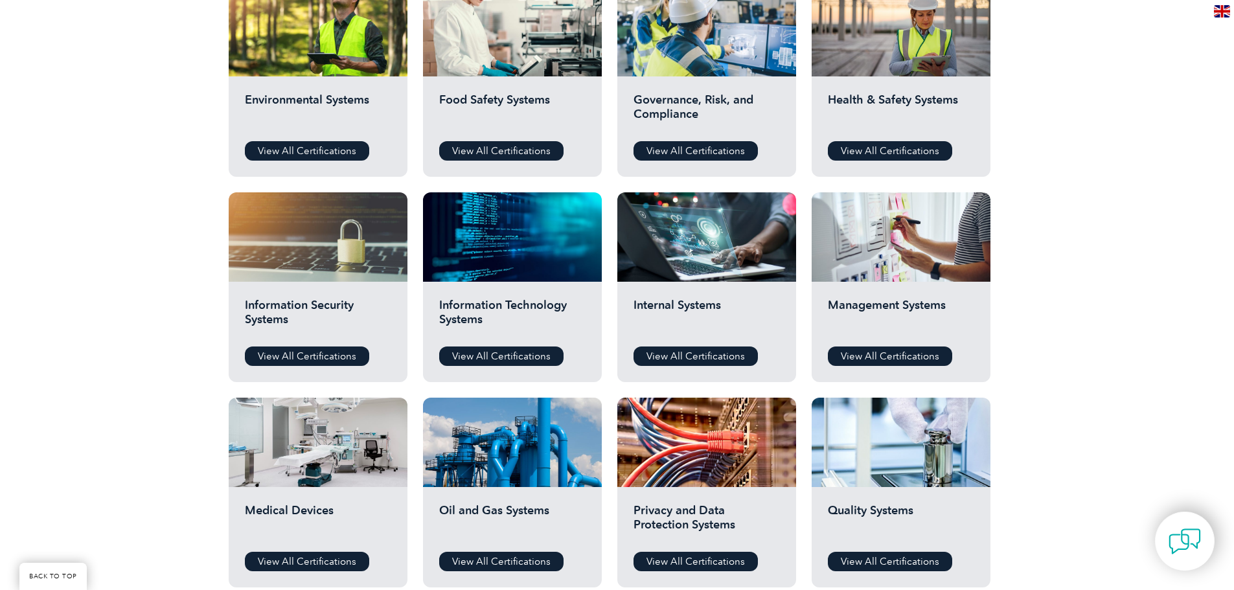
scroll to position [518, 0]
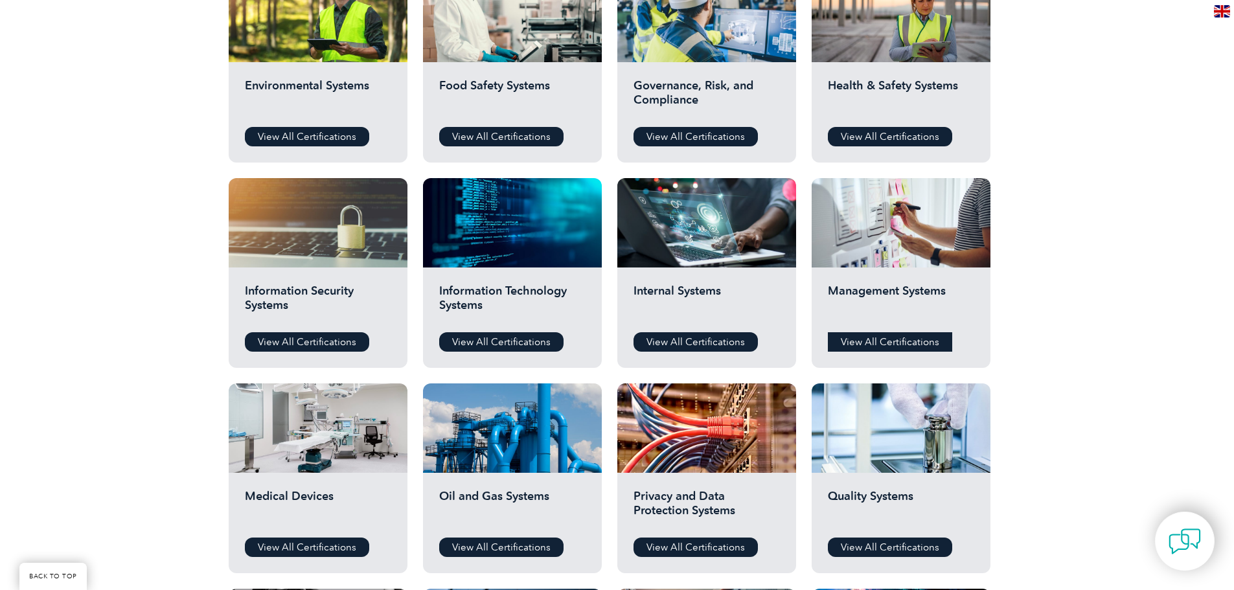
click at [870, 346] on link "View All Certifications" at bounding box center [890, 341] width 124 height 19
click at [904, 548] on link "View All Certifications" at bounding box center [890, 547] width 124 height 19
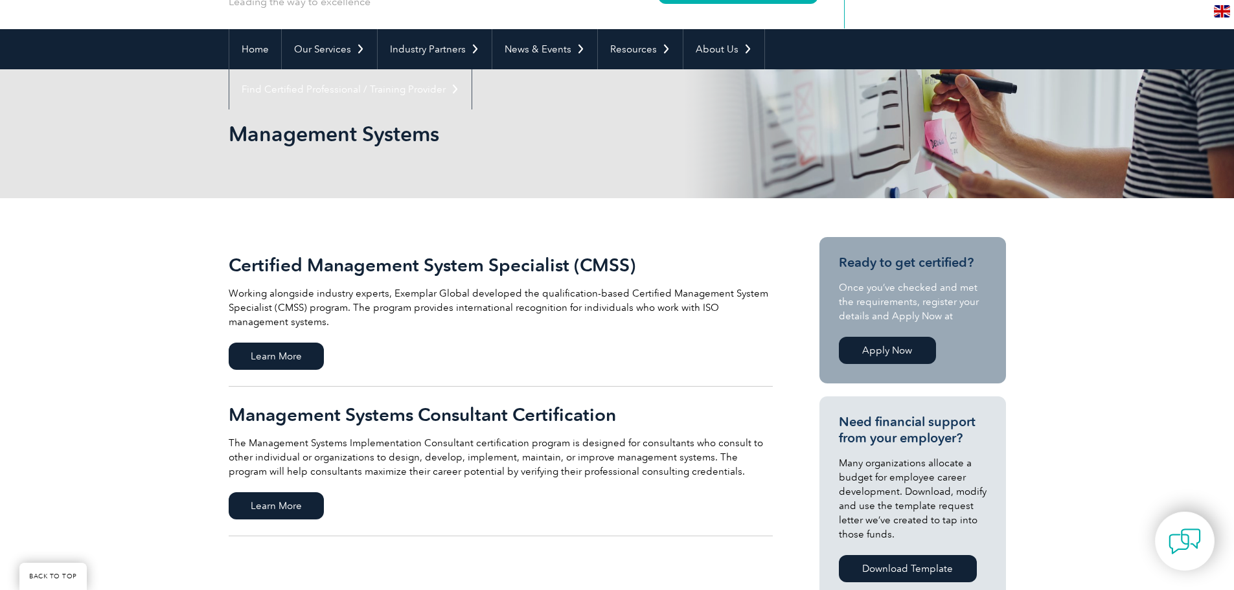
scroll to position [130, 0]
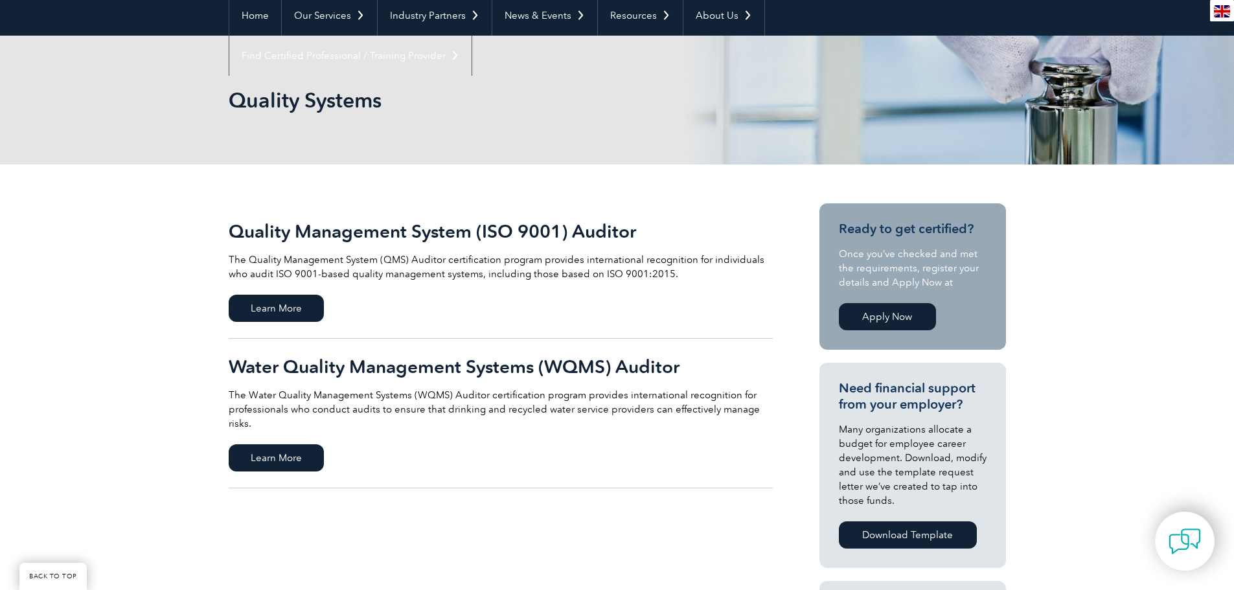
scroll to position [130, 0]
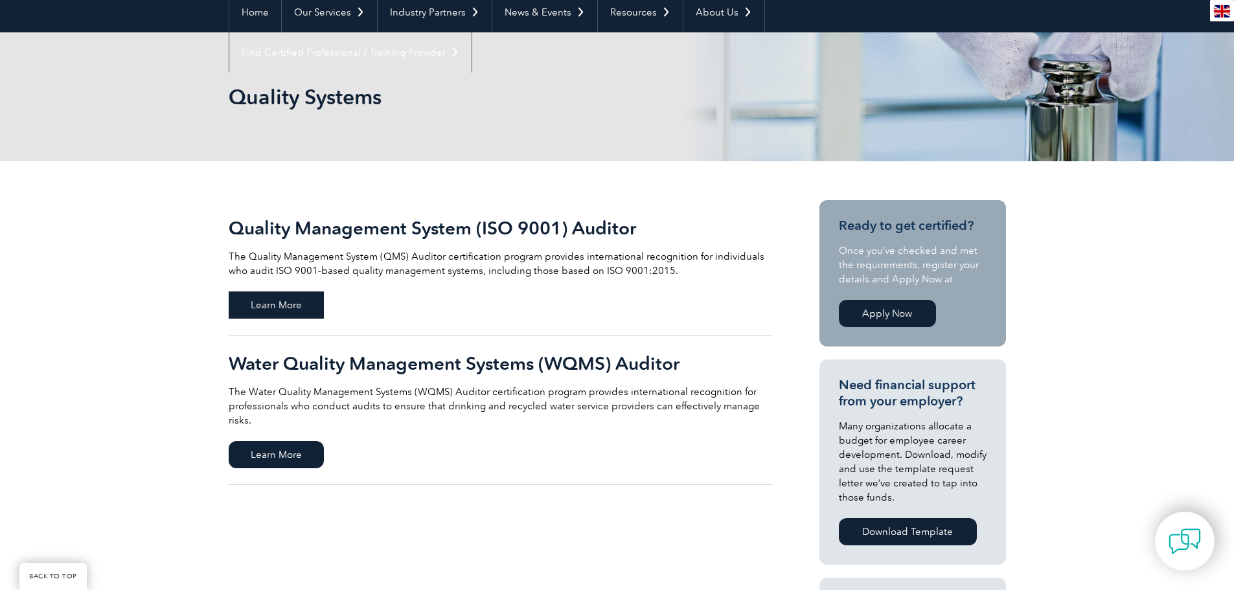
click at [291, 312] on span "Learn More" at bounding box center [276, 305] width 95 height 27
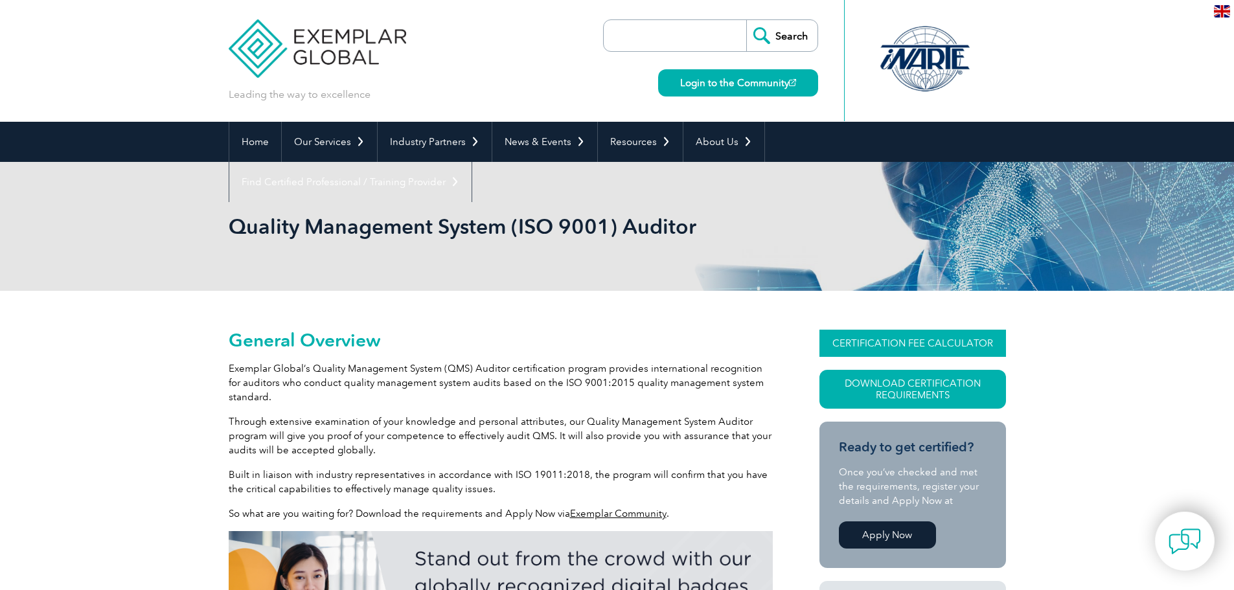
click at [949, 343] on link "CERTIFICATION FEE CALCULATOR" at bounding box center [913, 343] width 187 height 27
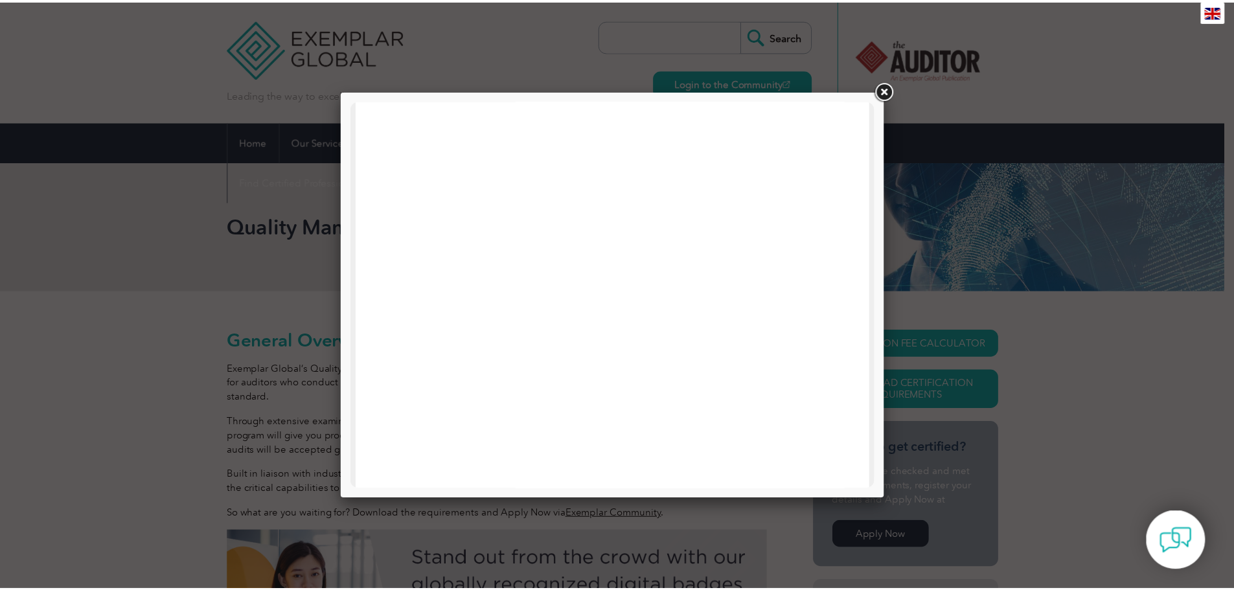
scroll to position [618, 0]
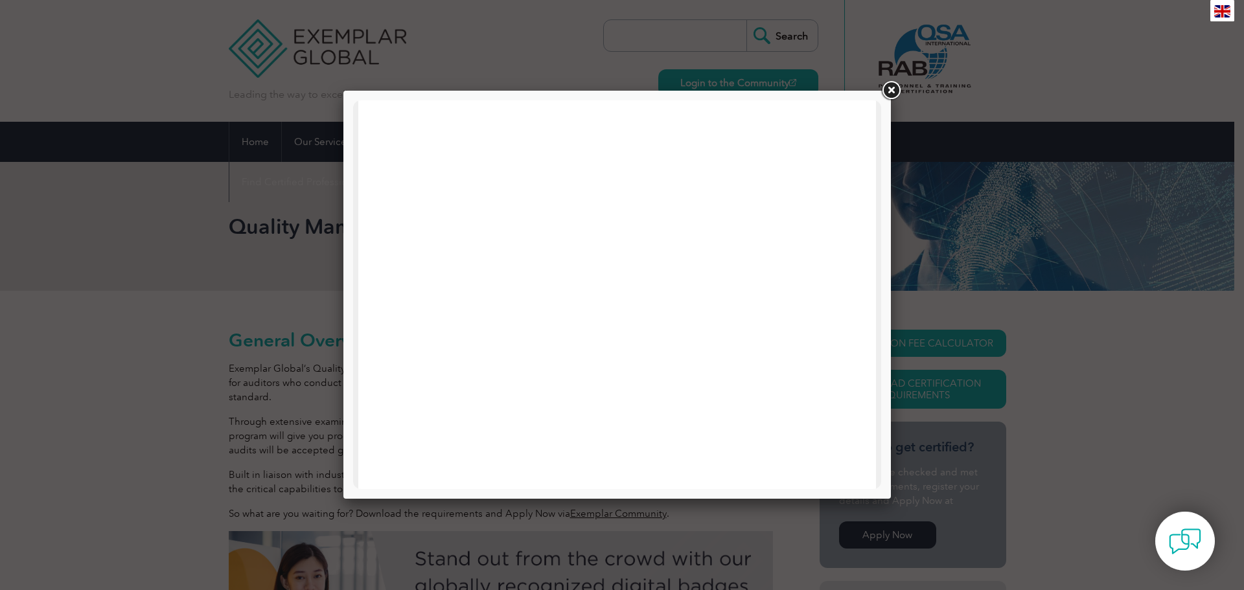
click at [892, 93] on link at bounding box center [890, 90] width 23 height 23
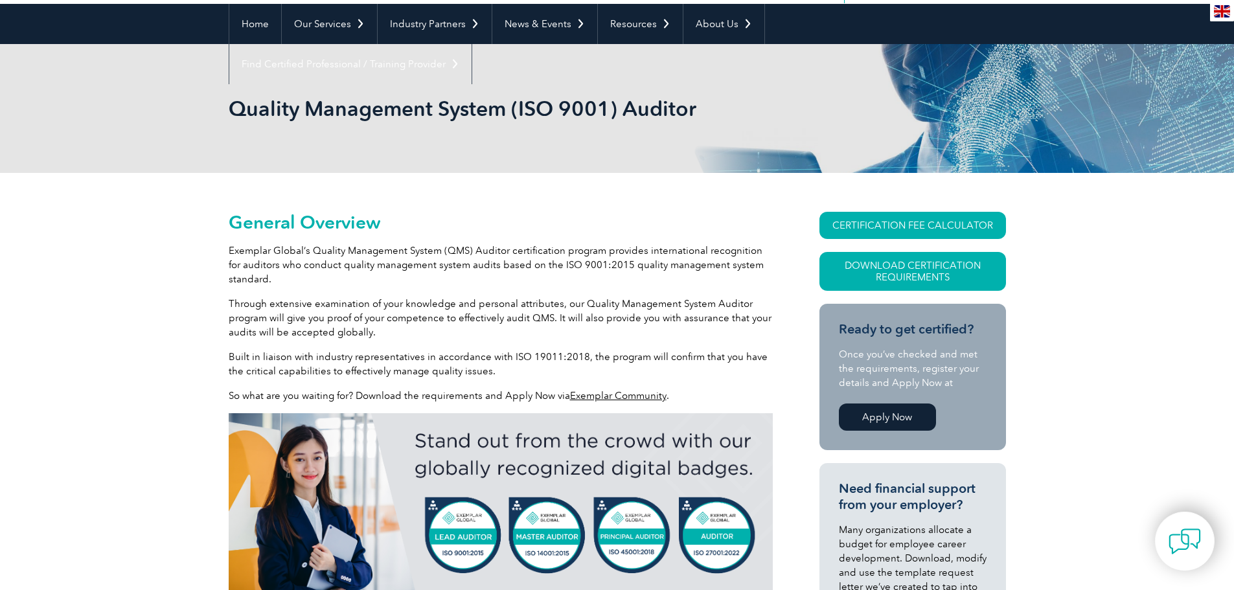
scroll to position [0, 0]
